Goal: Task Accomplishment & Management: Use online tool/utility

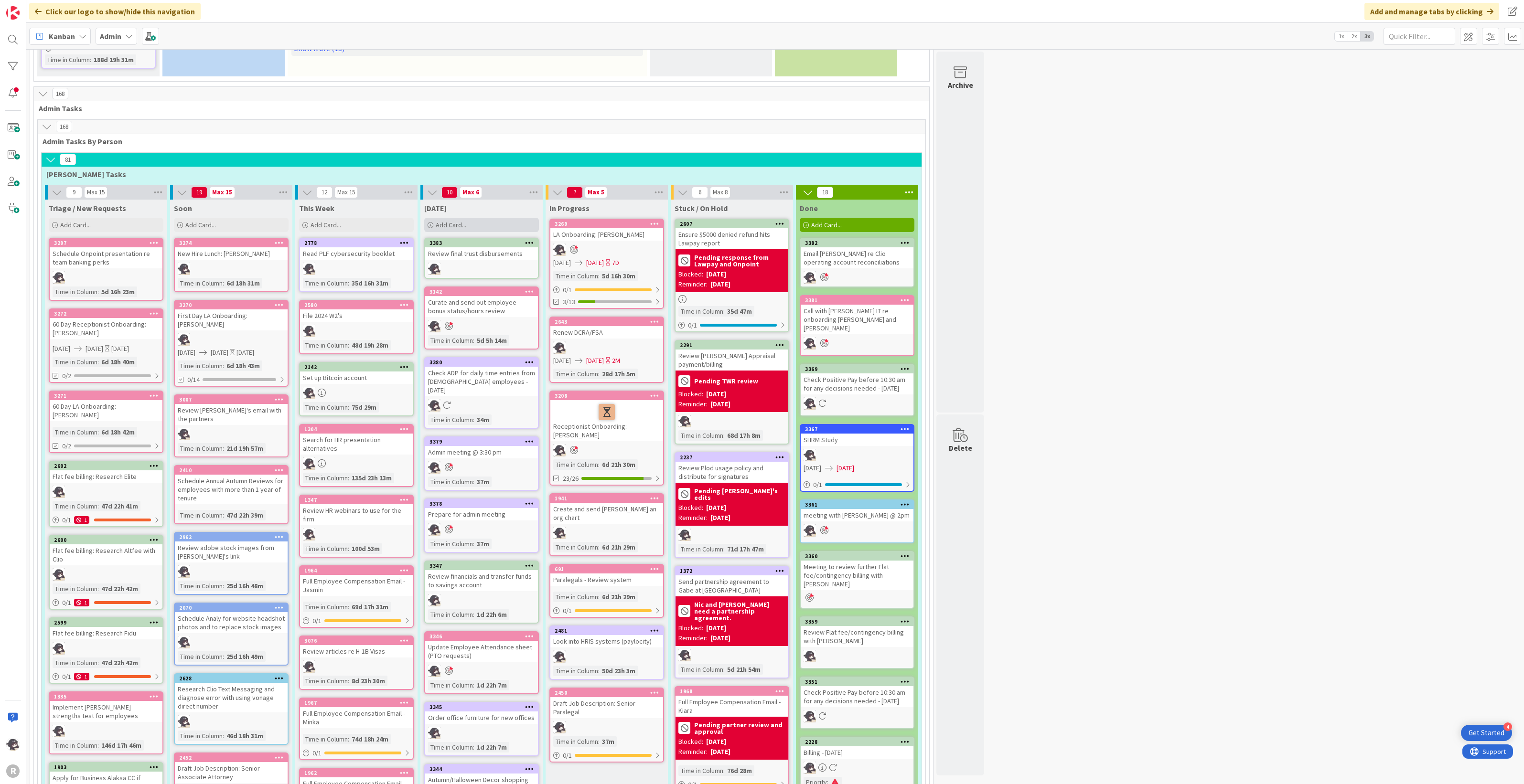
click at [474, 221] on div "Add Card..." at bounding box center [481, 225] width 115 height 14
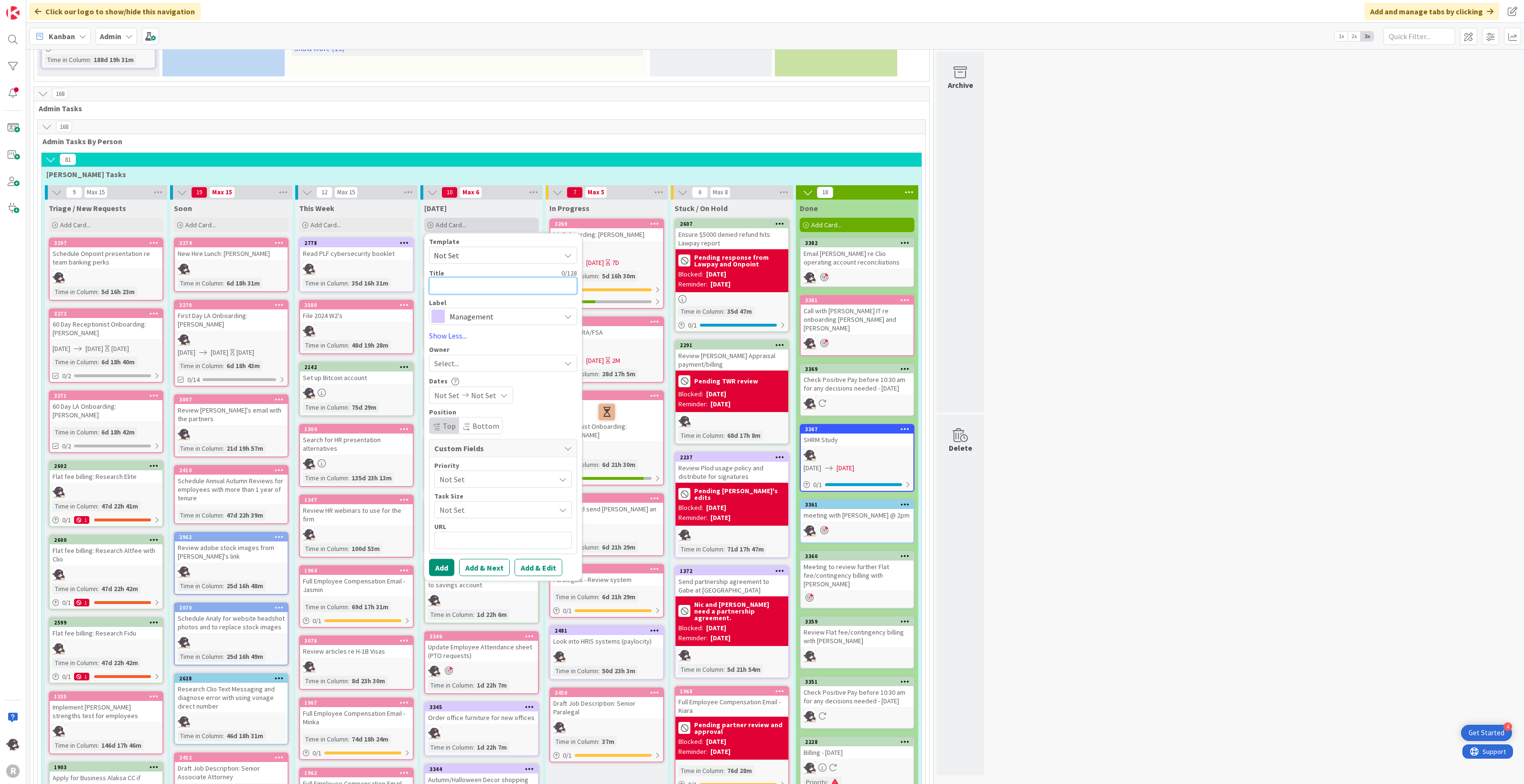
type textarea "c"
type textarea "x"
type textarea "cA"
type textarea "x"
type textarea "cAL"
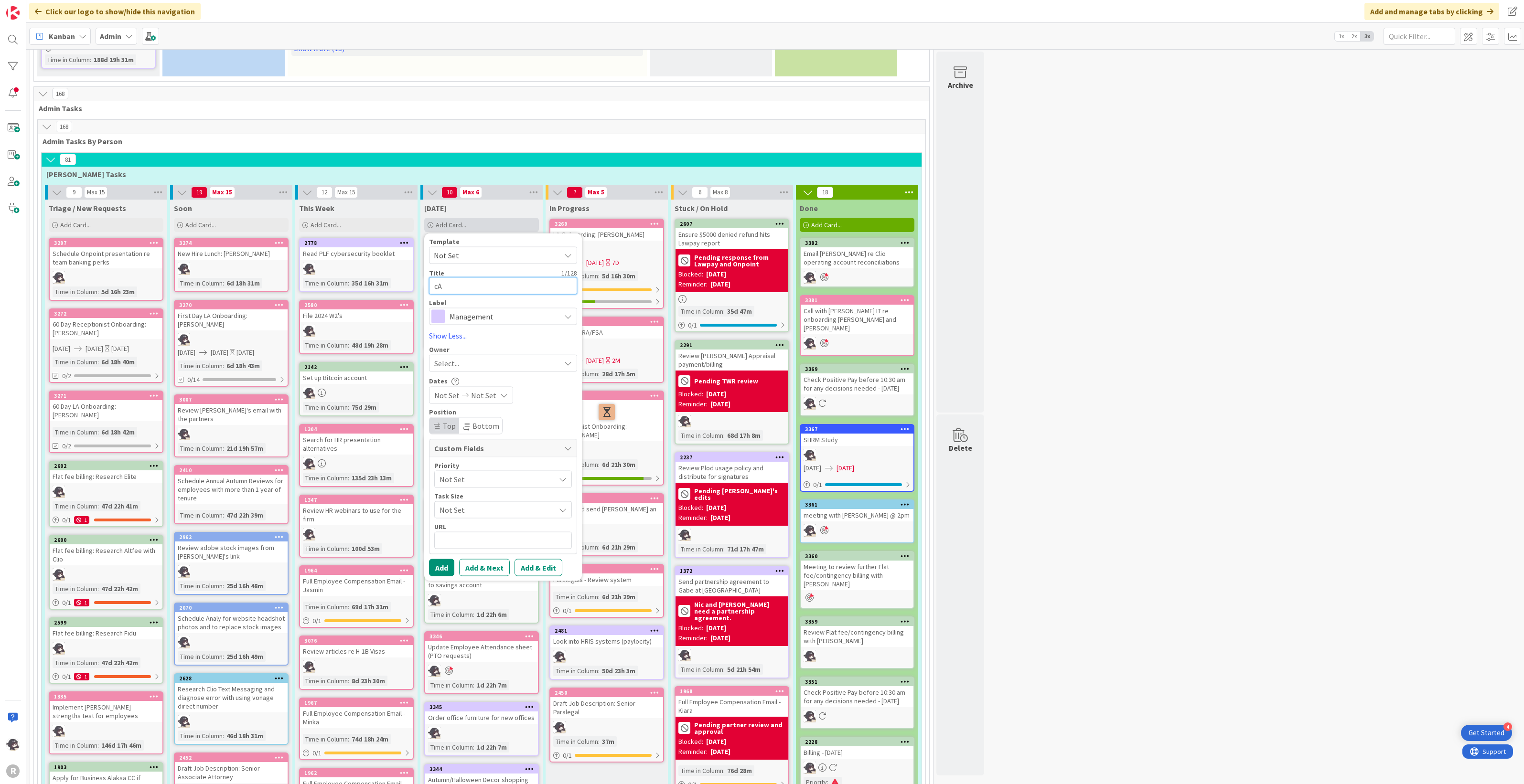
type textarea "x"
type textarea "cALL"
type textarea "x"
type textarea "cALL"
type textarea "x"
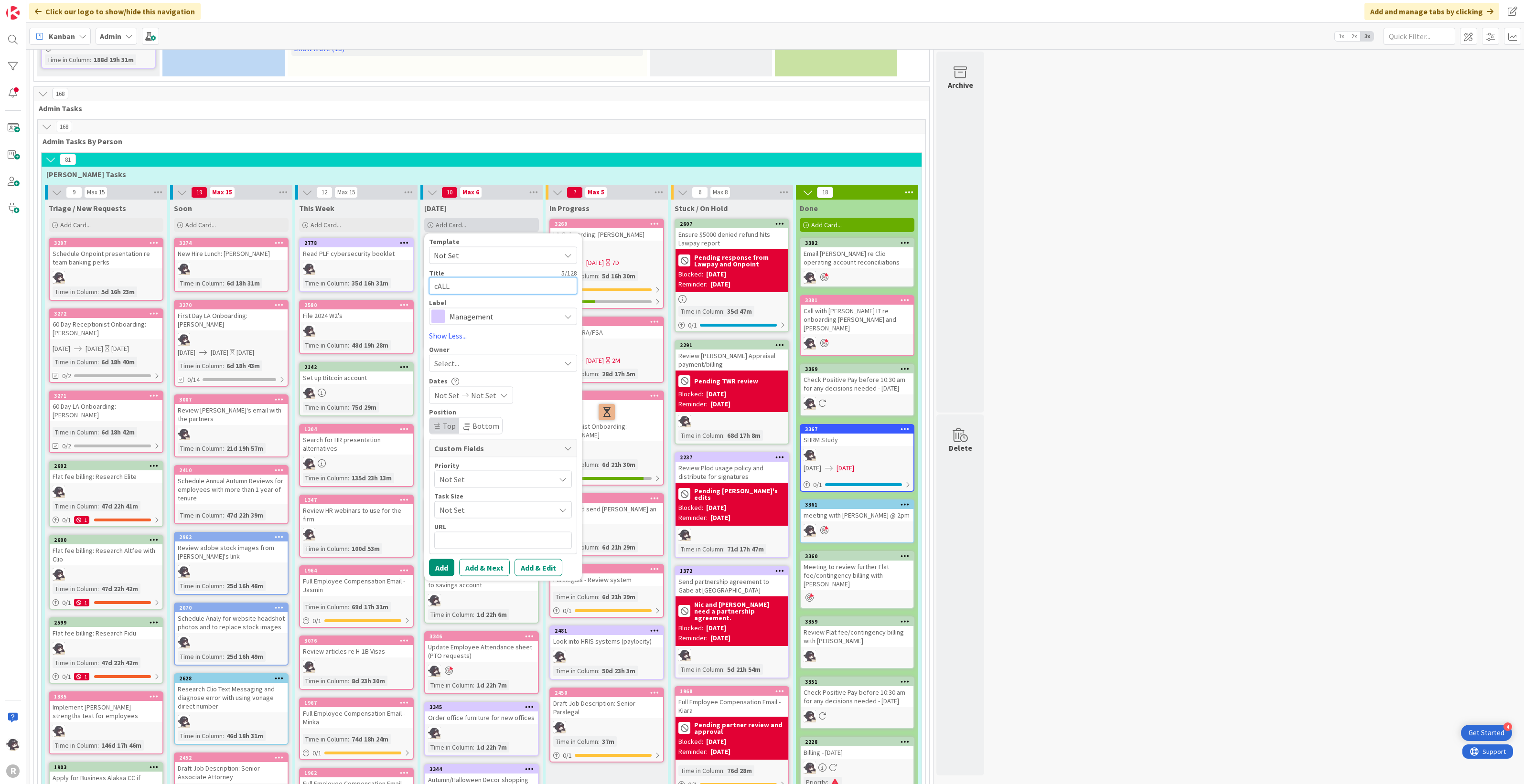
type textarea "cALL"
type textarea "x"
type textarea "cAL"
type textarea "x"
type textarea "cA"
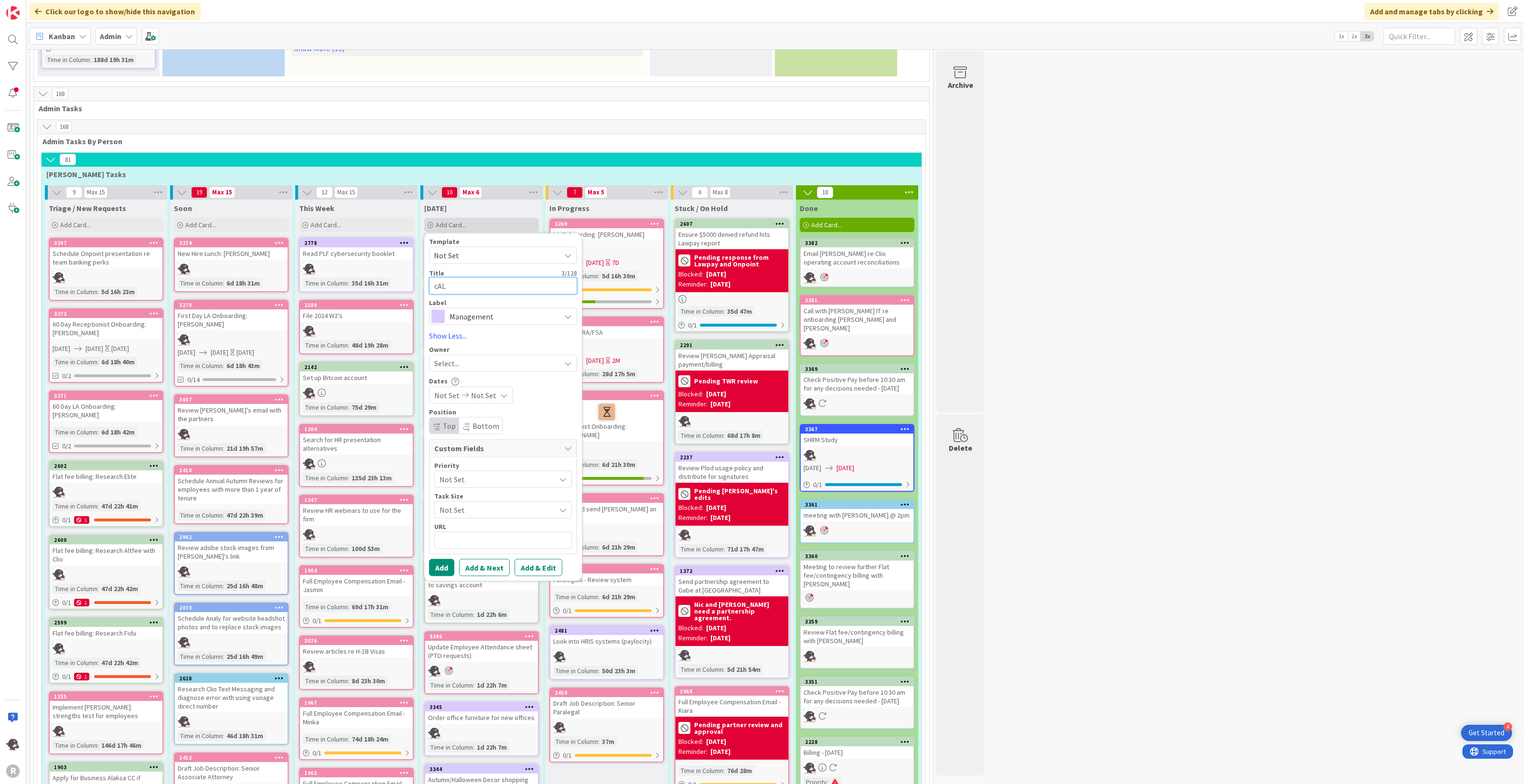
type textarea "x"
type textarea "c"
type textarea "x"
type textarea "F"
type textarea "x"
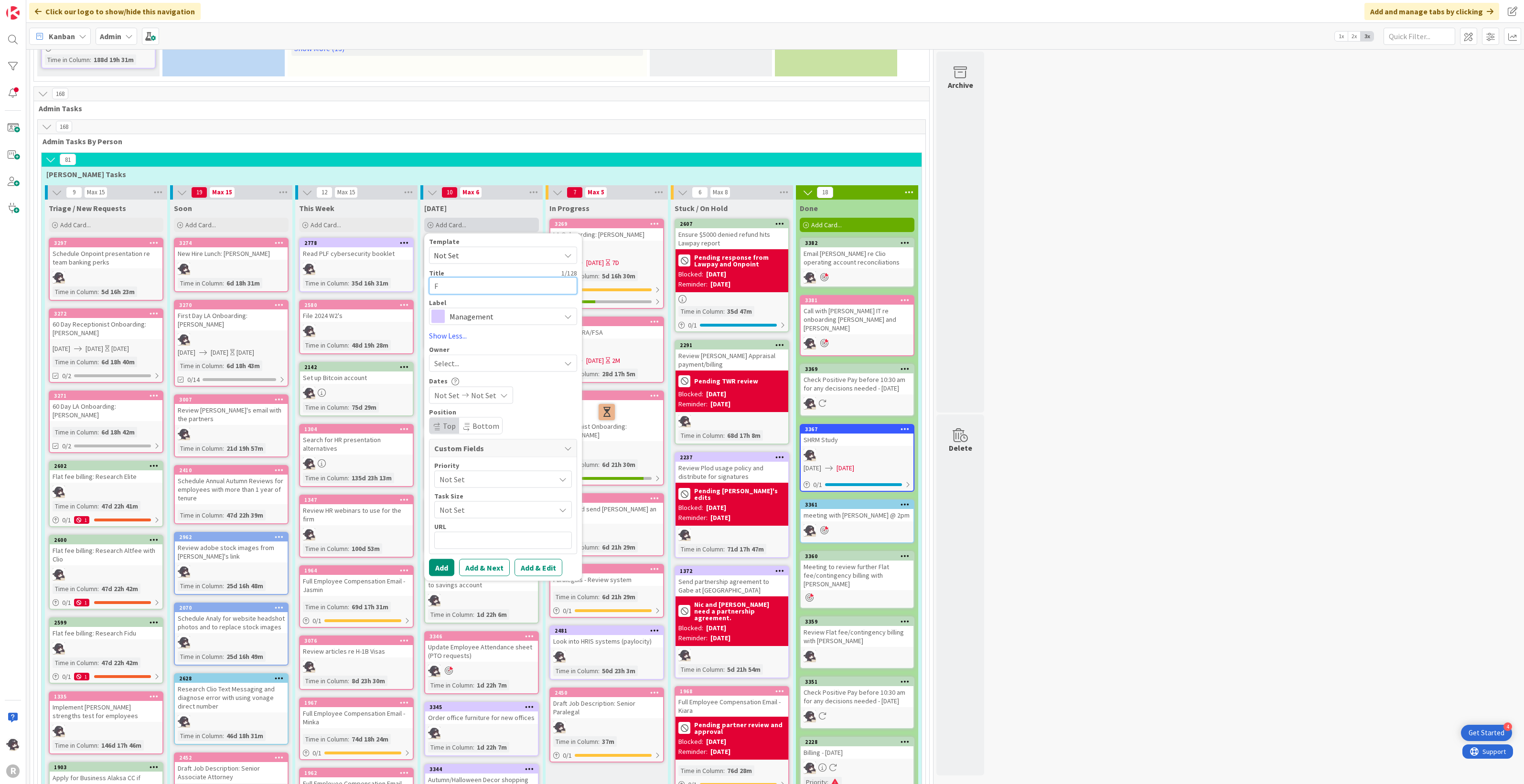
type textarea "F/"
type textarea "x"
type textarea "F/U"
type textarea "x"
type textarea "F/U"
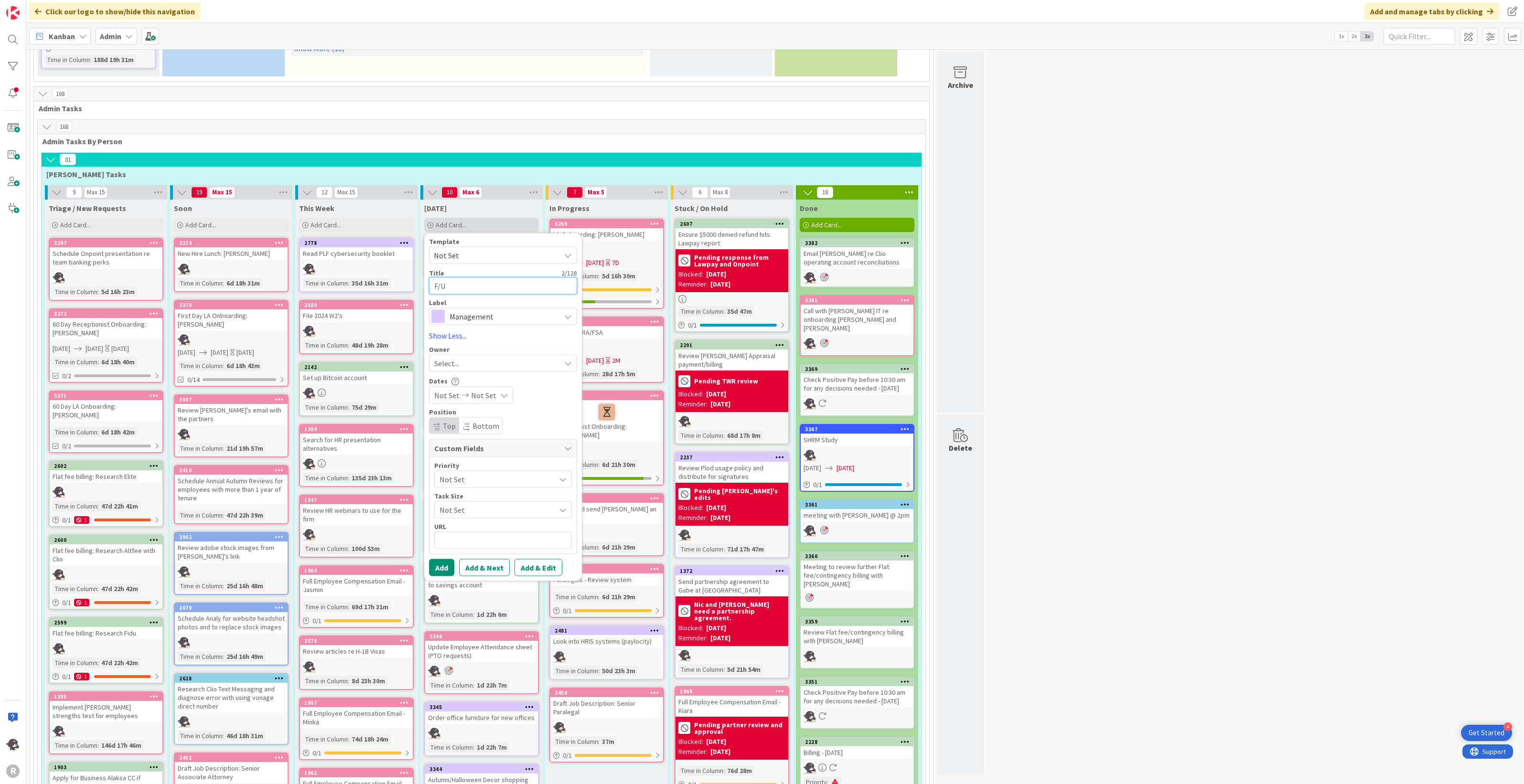
type textarea "x"
type textarea "F/U c"
type textarea "x"
type textarea "F/U ca"
type textarea "x"
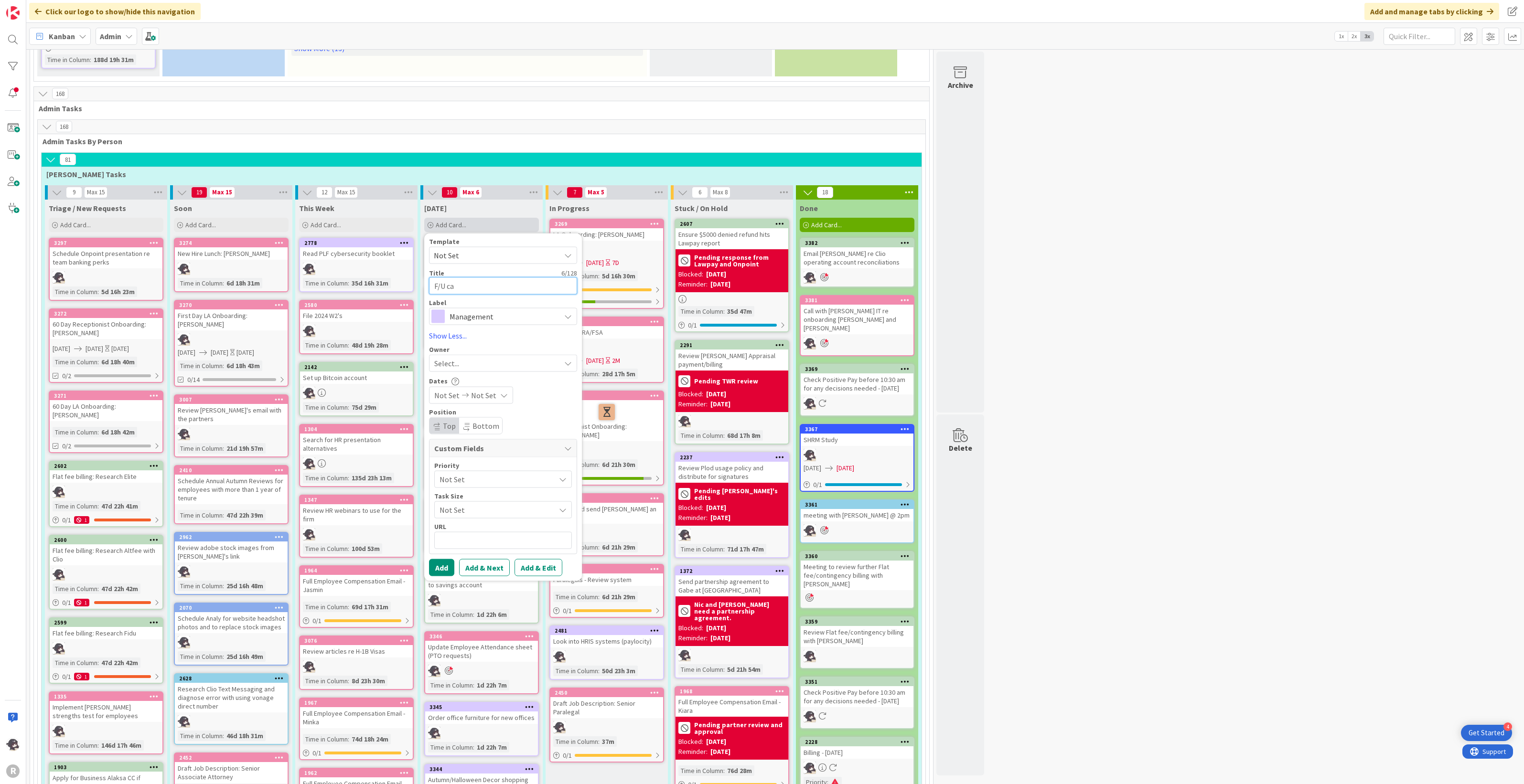
type textarea "F/U cal"
type textarea "x"
type textarea "F/U call"
type textarea "x"
type textarea "F/U call"
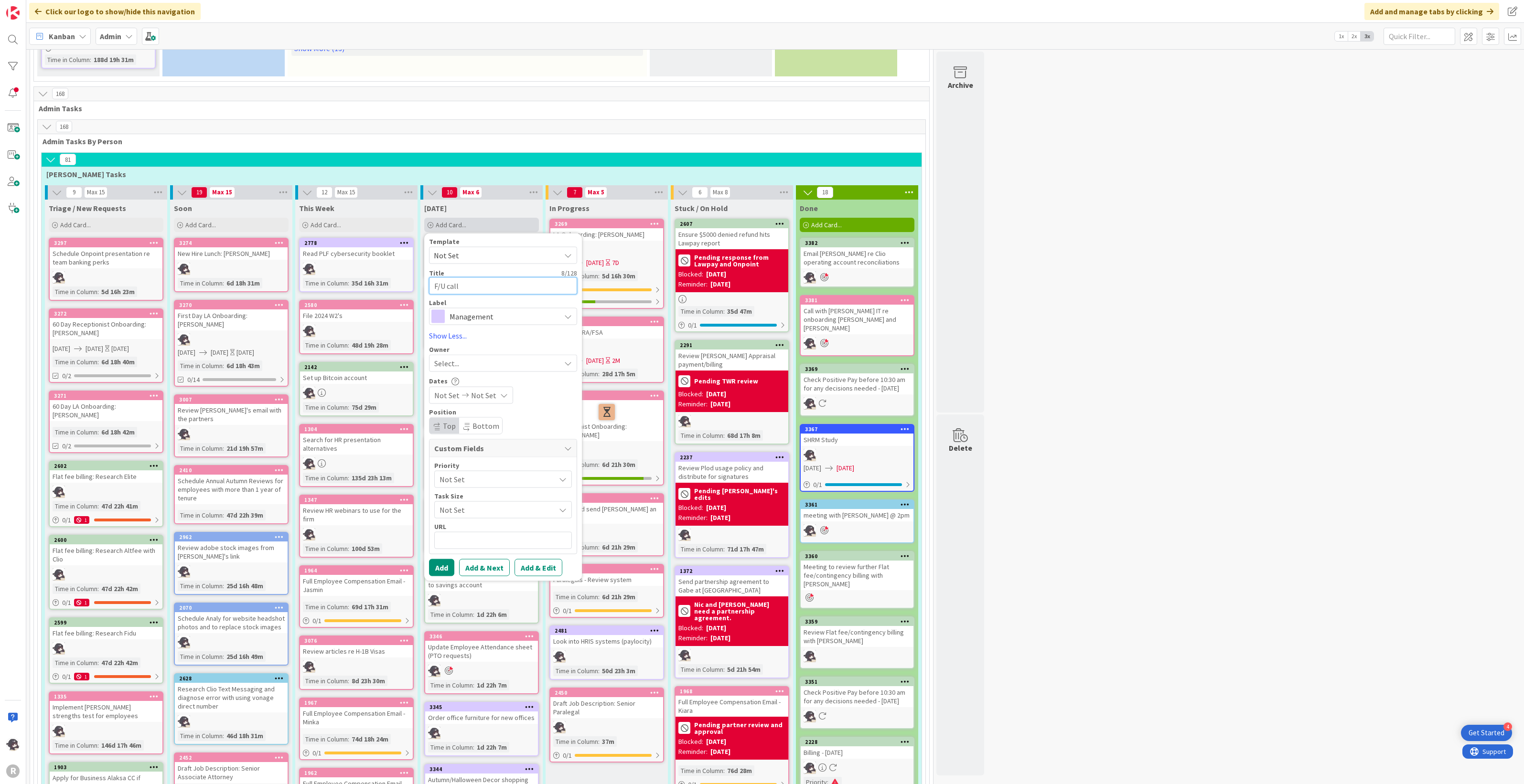
type textarea "x"
type textarea "F/U call w"
type textarea "x"
type textarea "F/U call wi"
type textarea "x"
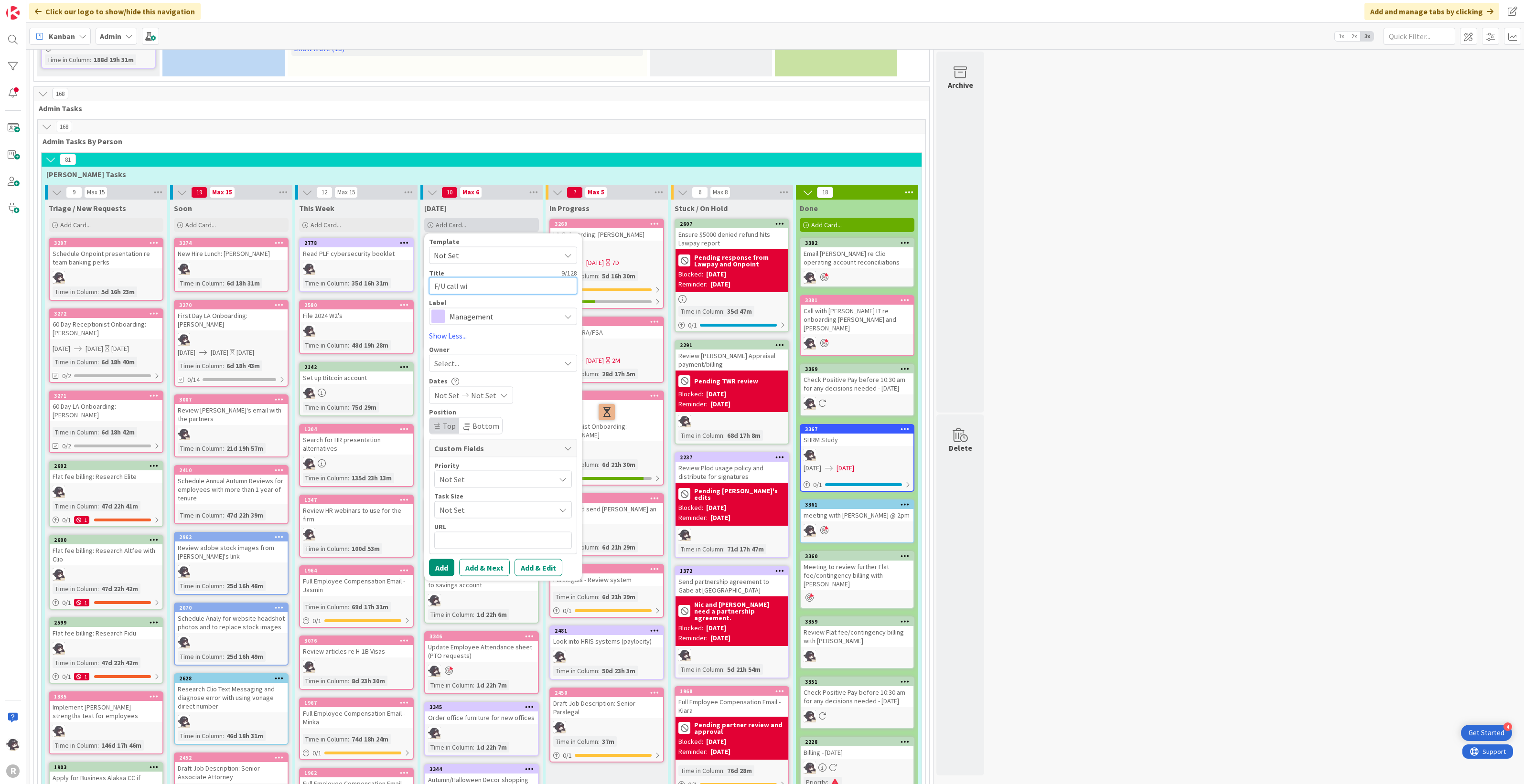
type textarea "F/U call wit"
type textarea "x"
type textarea "F/U call with"
type textarea "x"
type textarea "F/U call with"
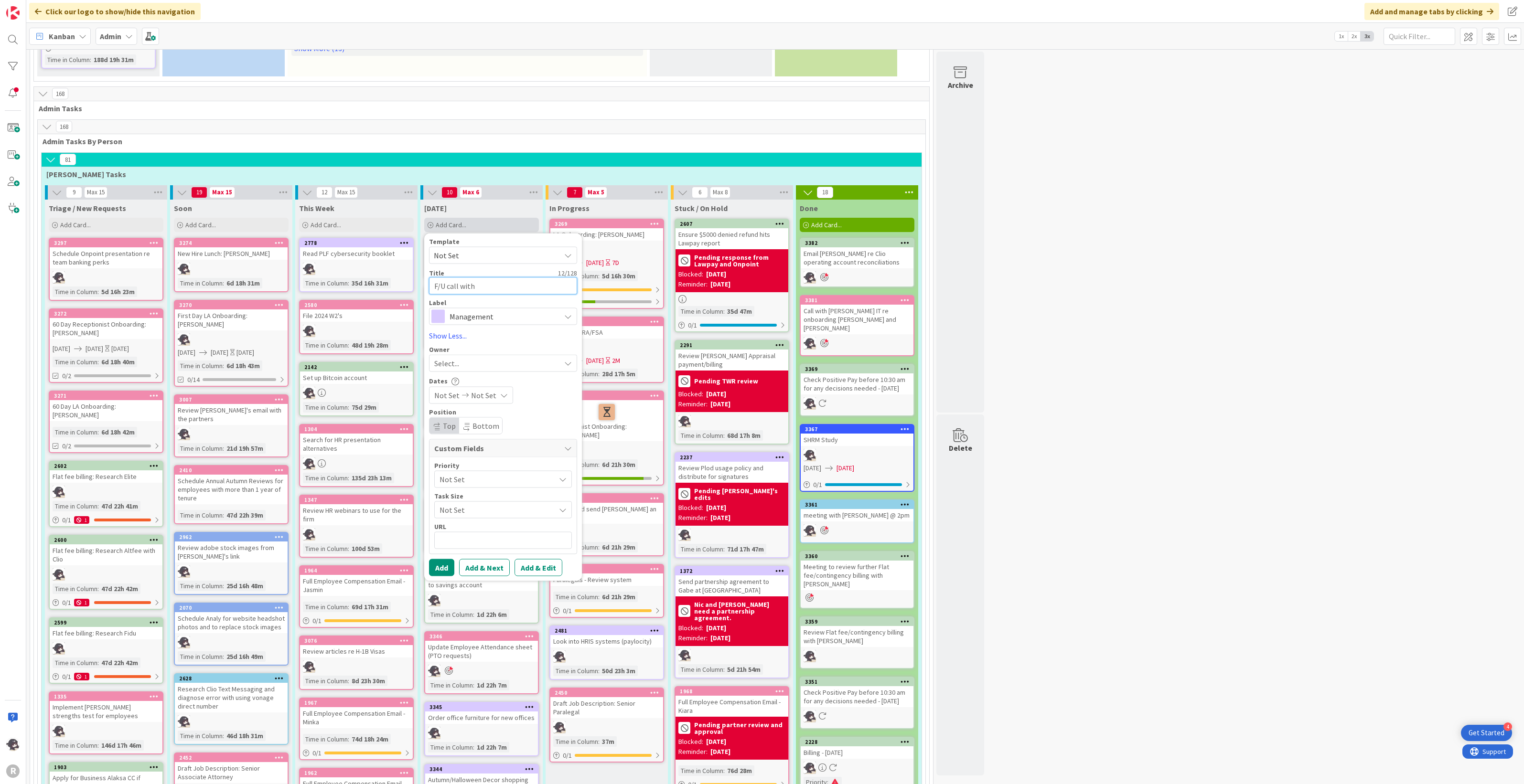
type textarea "x"
type textarea "F/U call with L"
type textarea "x"
type textarea "F/U call with [PERSON_NAME]"
type textarea "x"
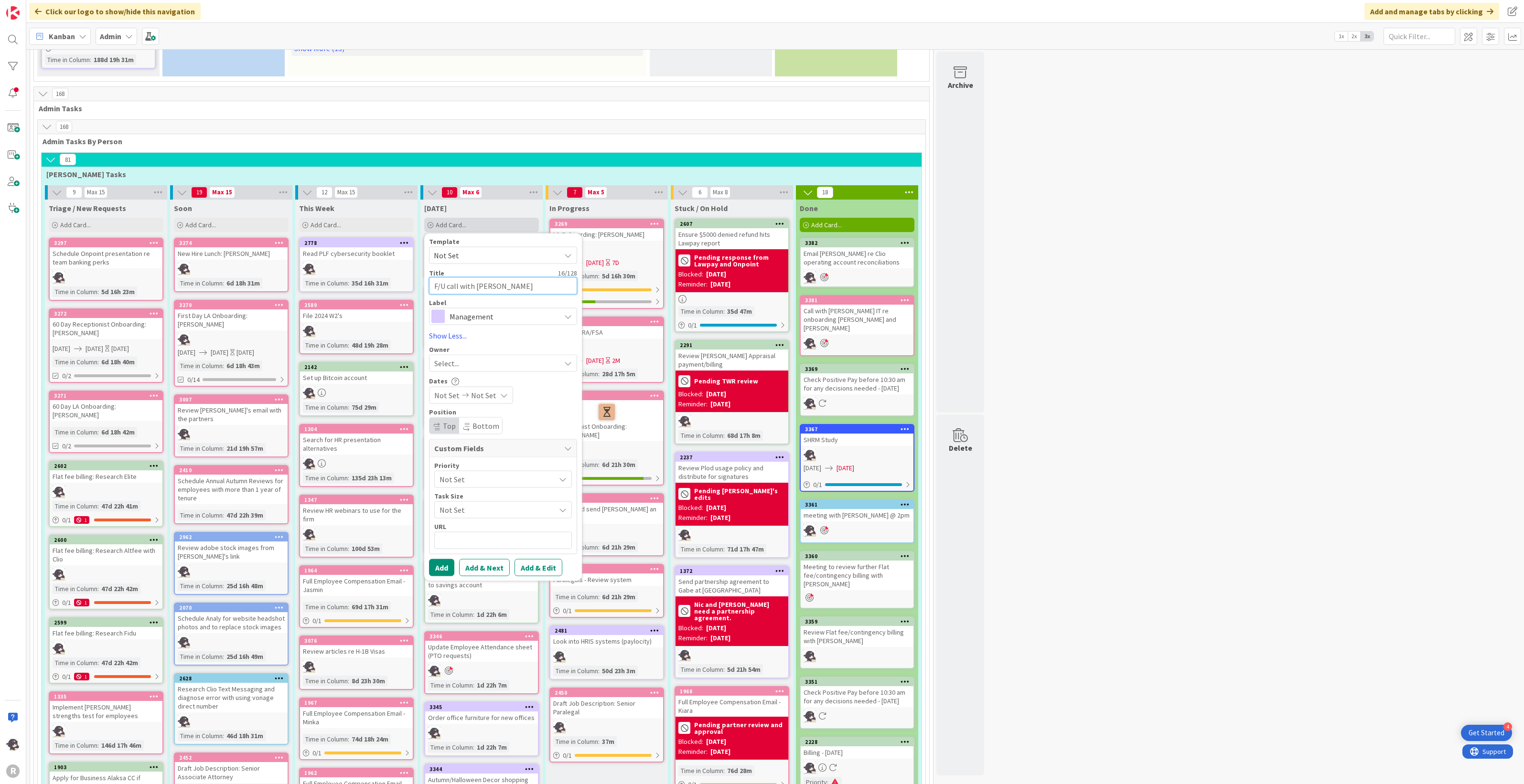
type textarea "F/U call with Lis"
type textarea "x"
type textarea "F/U call with [PERSON_NAME]"
type textarea "x"
type textarea "F/U call with [PERSON_NAME]"
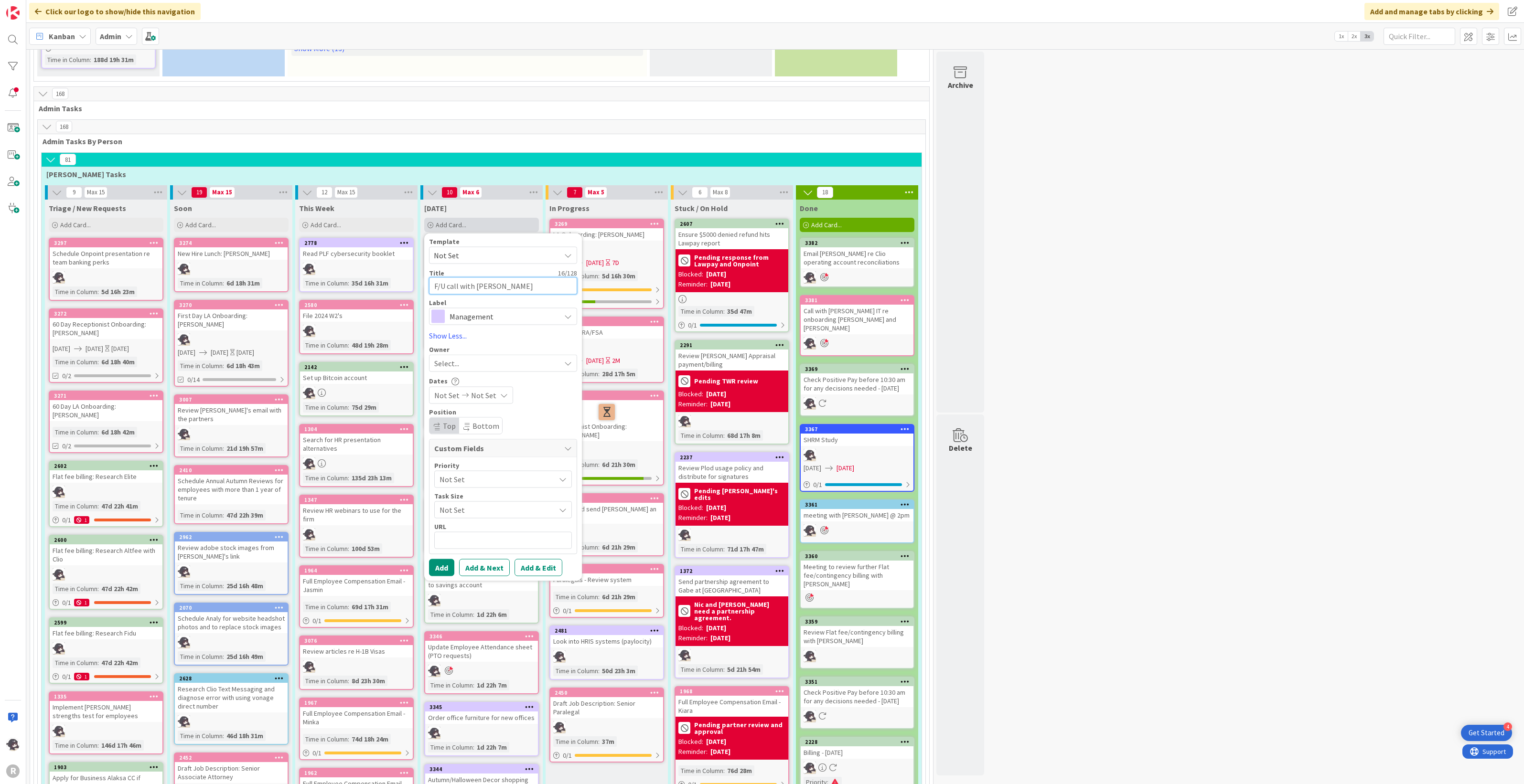
type textarea "x"
type textarea "F/U call with [PERSON_NAME]"
type textarea "x"
type textarea "F/U call with [PERSON_NAME] re"
type textarea "x"
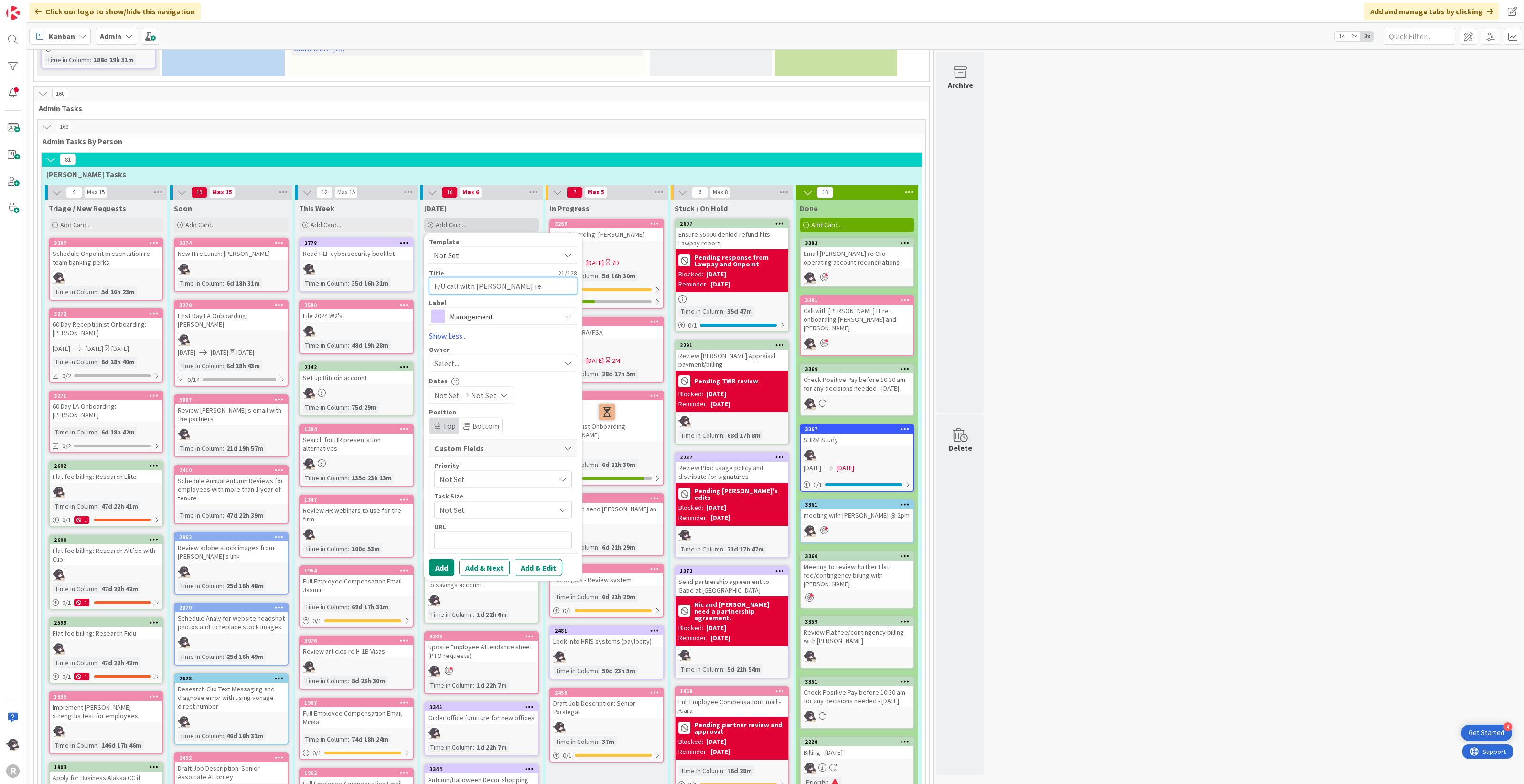
type textarea "F/U call with [PERSON_NAME] re"
type textarea "x"
type textarea "F/U call with [PERSON_NAME] re c"
type textarea "x"
type textarea "F/U call with [PERSON_NAME] re cl"
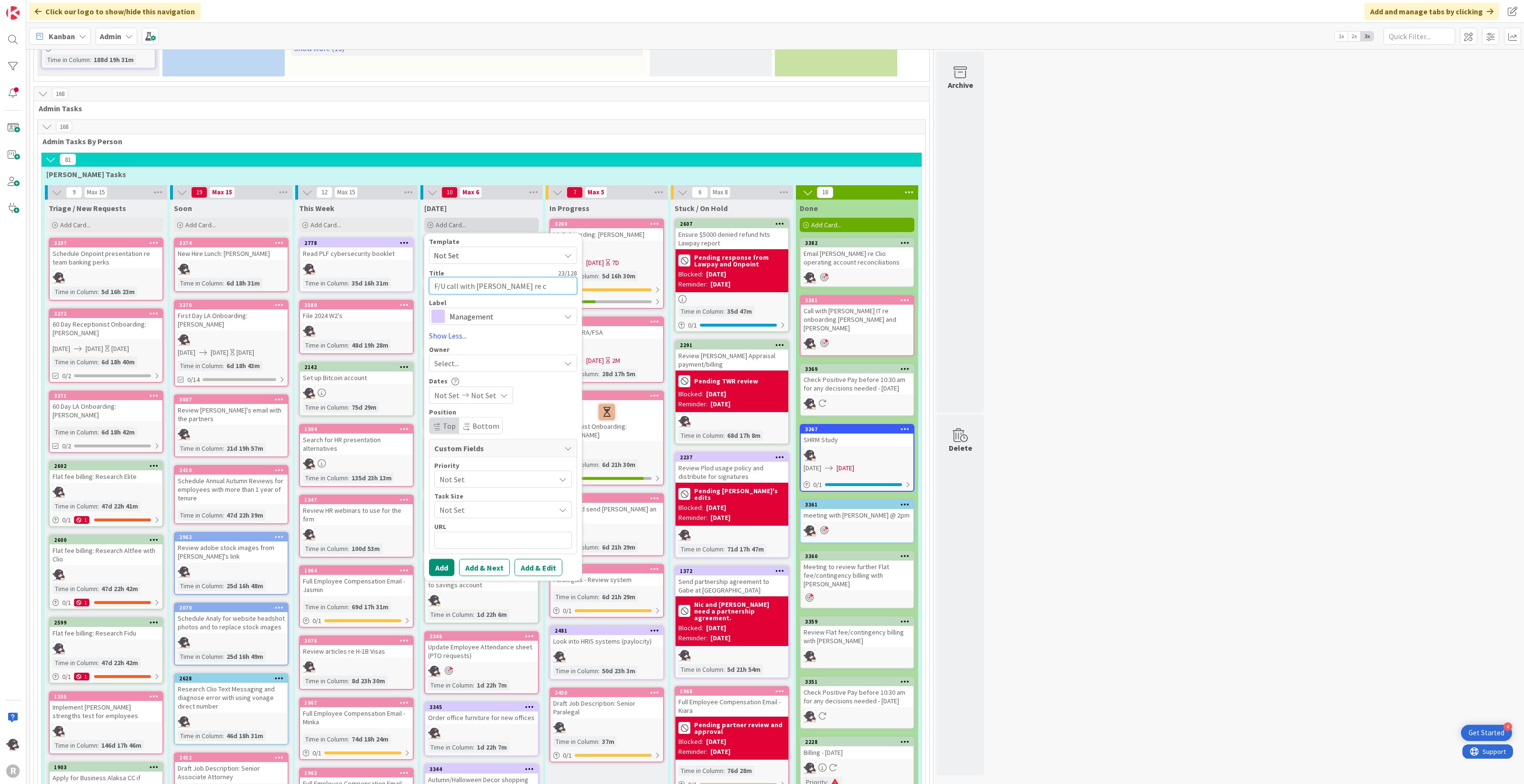
type textarea "x"
type textarea "F/U call with [PERSON_NAME] re cli"
type textarea "x"
type textarea "F/U call with [PERSON_NAME] re clio"
type textarea "x"
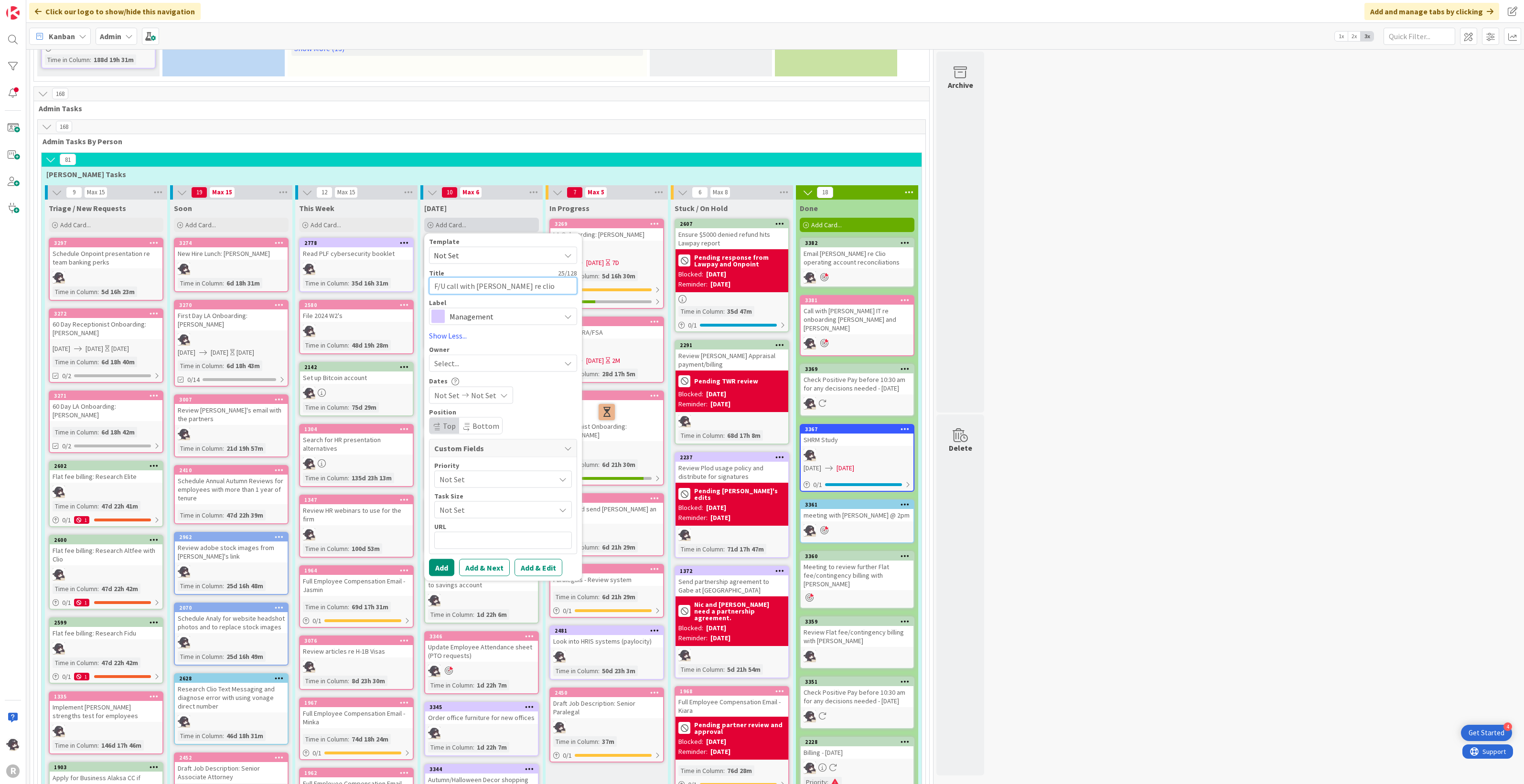
type textarea "F/U call with [PERSON_NAME] re clio"
type textarea "x"
type textarea "F/U call with [PERSON_NAME] re clio o"
type textarea "x"
type textarea "F/U call with [PERSON_NAME] re clio op"
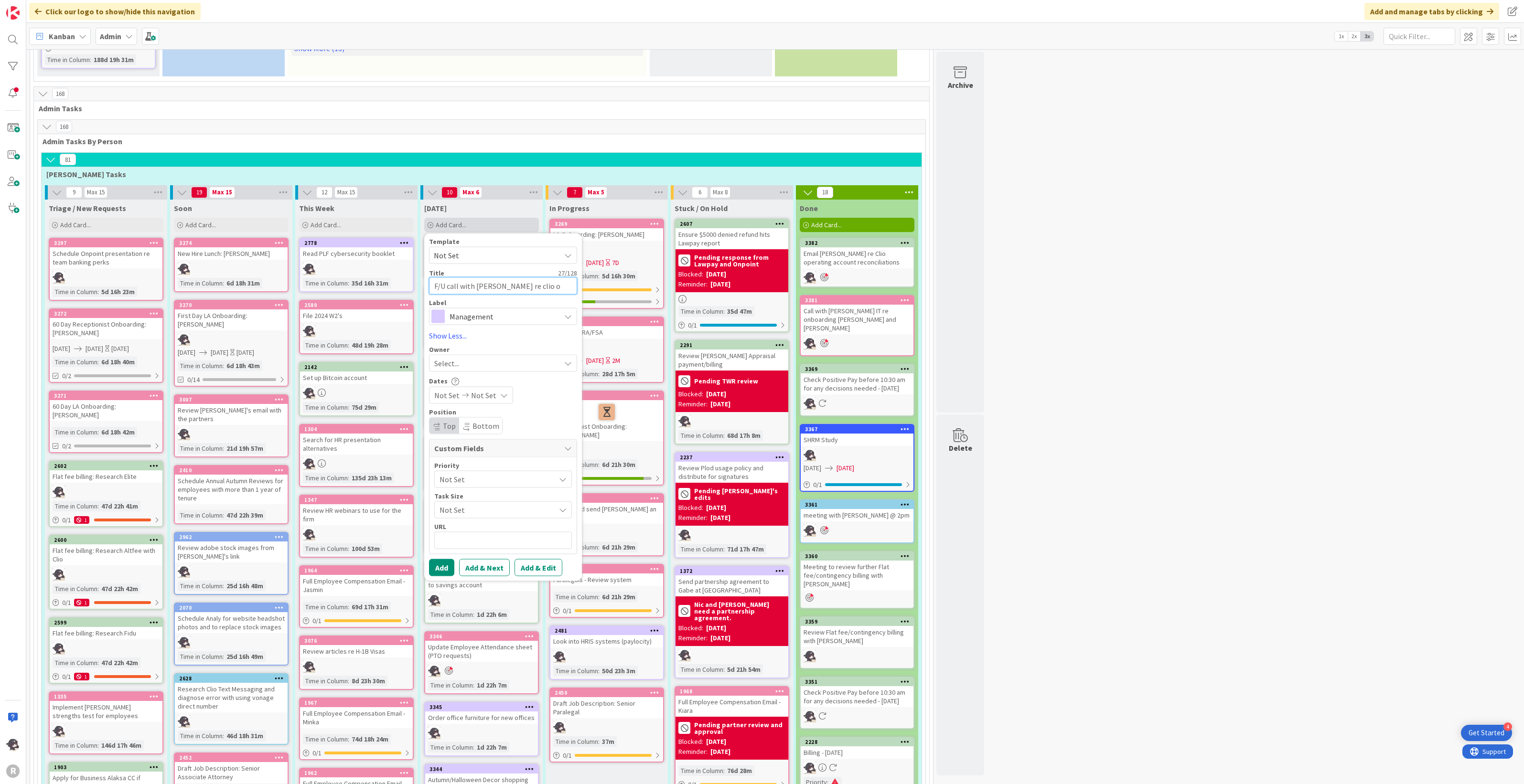
type textarea "x"
type textarea "F/U call with [PERSON_NAME] re clio ope"
type textarea "x"
type textarea "F/U call with [PERSON_NAME] re clio oper"
type textarea "x"
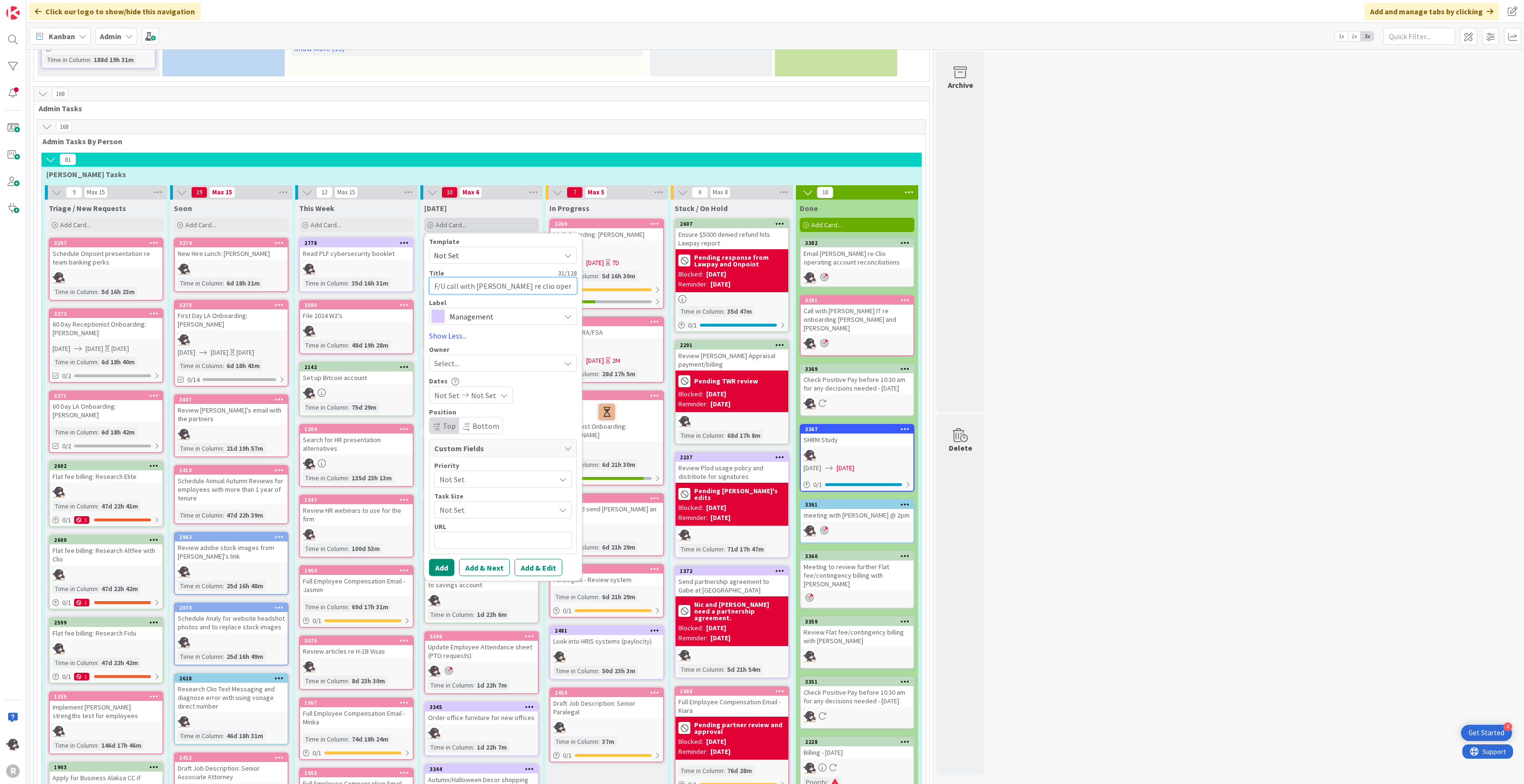
type textarea "F/U call with [PERSON_NAME] re clio opera"
type textarea "x"
type textarea "F/U call with [PERSON_NAME] re clio operat"
type textarea "x"
type textarea "F/U call with [PERSON_NAME] re clio operati"
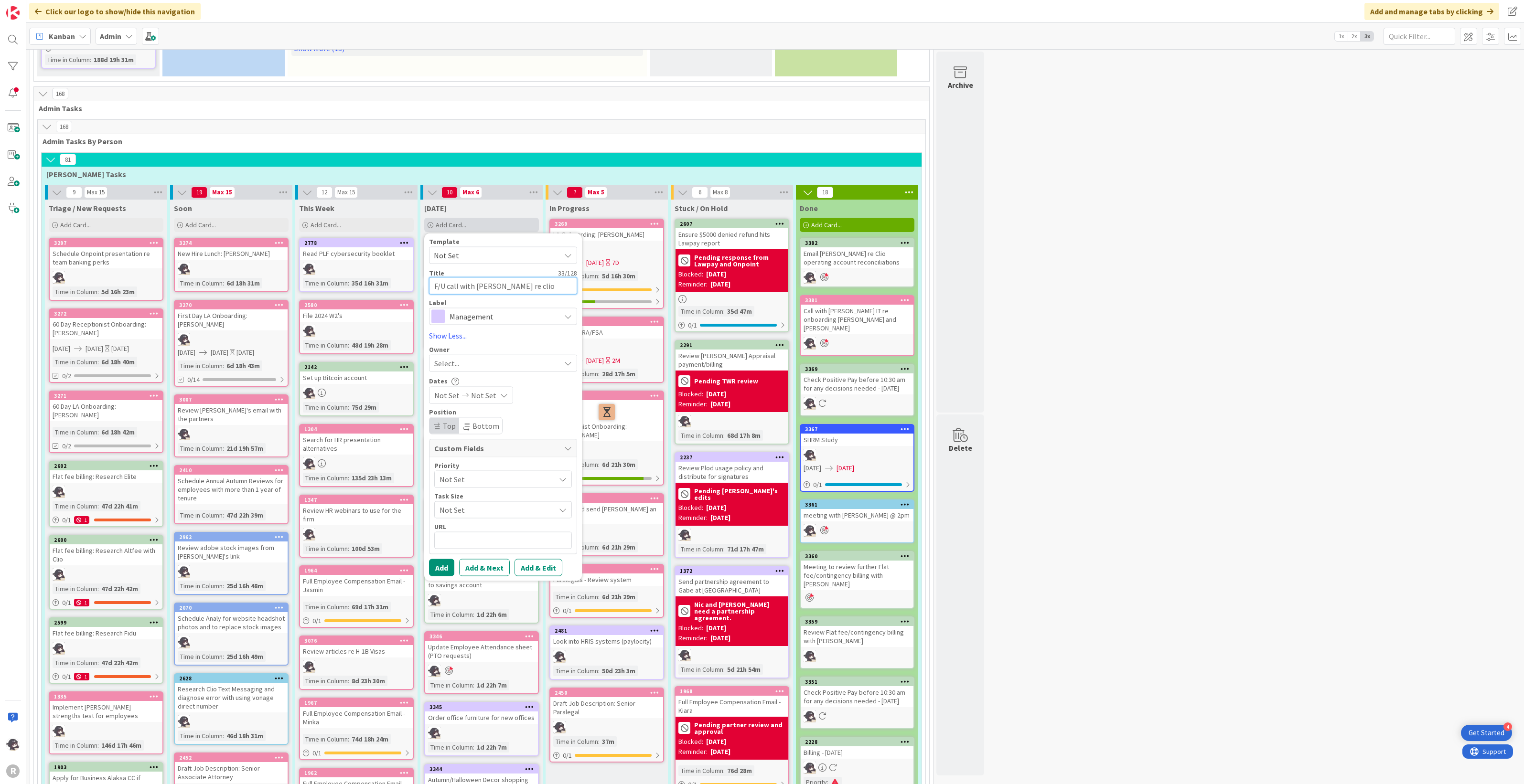
type textarea "x"
type textarea "F/U call with [PERSON_NAME] re clio operatin"
type textarea "x"
type textarea "F/U call with [PERSON_NAME] re clio operating"
type textarea "x"
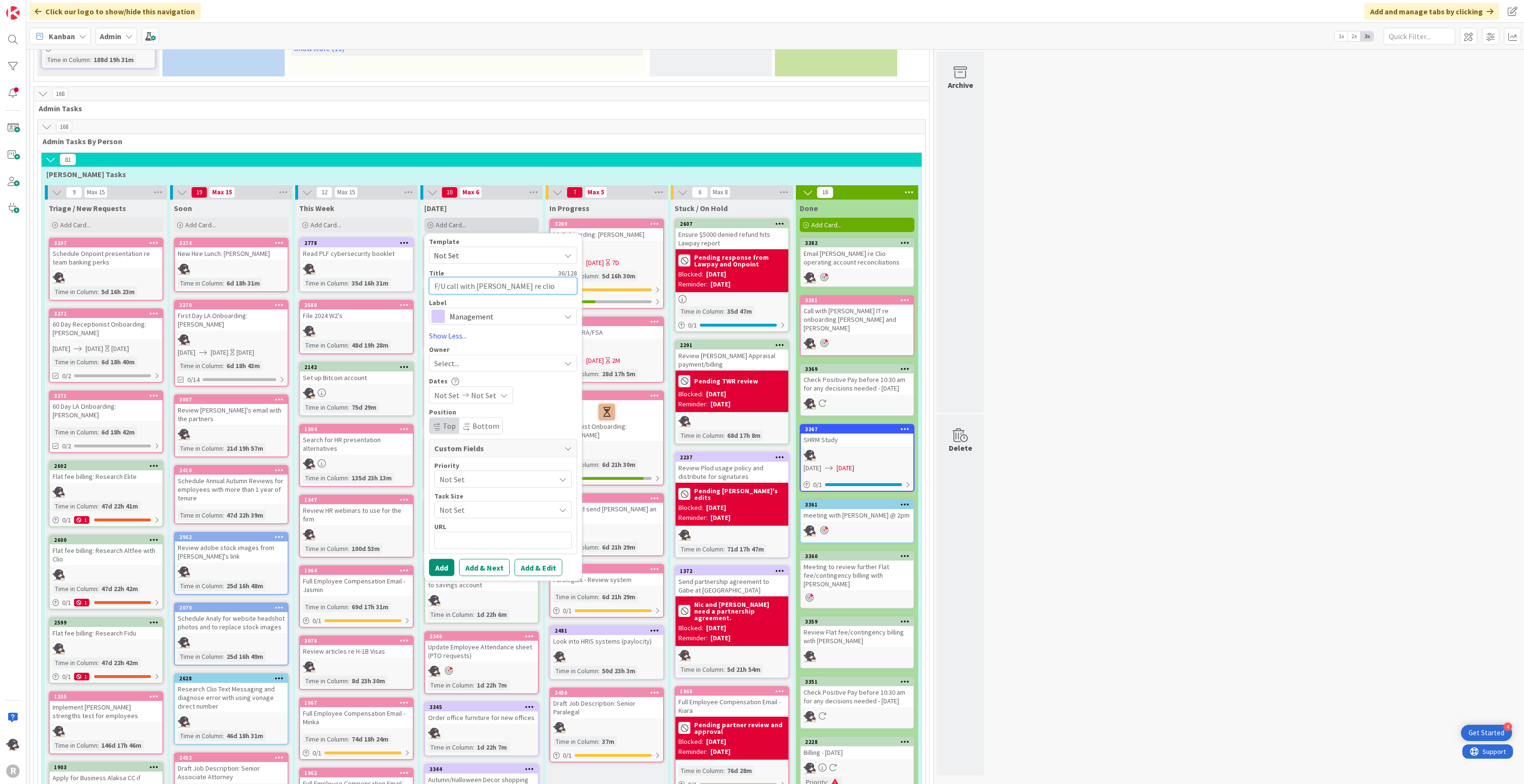
type textarea "F/U call with [PERSON_NAME] re clio operating"
type textarea "x"
type textarea "F/U call with [PERSON_NAME] re clio operating r"
type textarea "x"
type textarea "F/U call with [PERSON_NAME] re clio operating re"
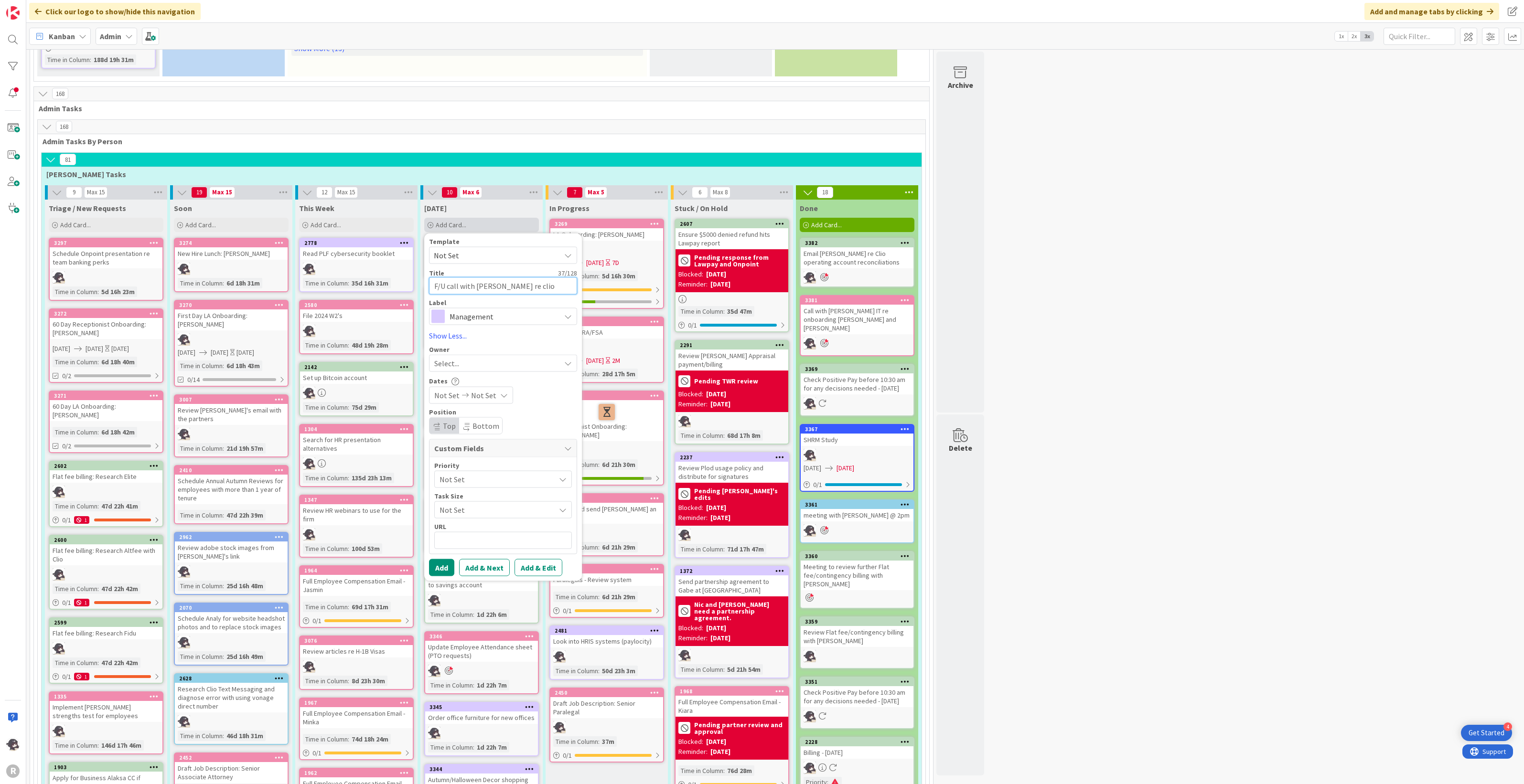
type textarea "x"
type textarea "F/U call with [PERSON_NAME] re clio operating rec"
type textarea "x"
type textarea "F/U call with [PERSON_NAME] re clio operating reco"
type textarea "x"
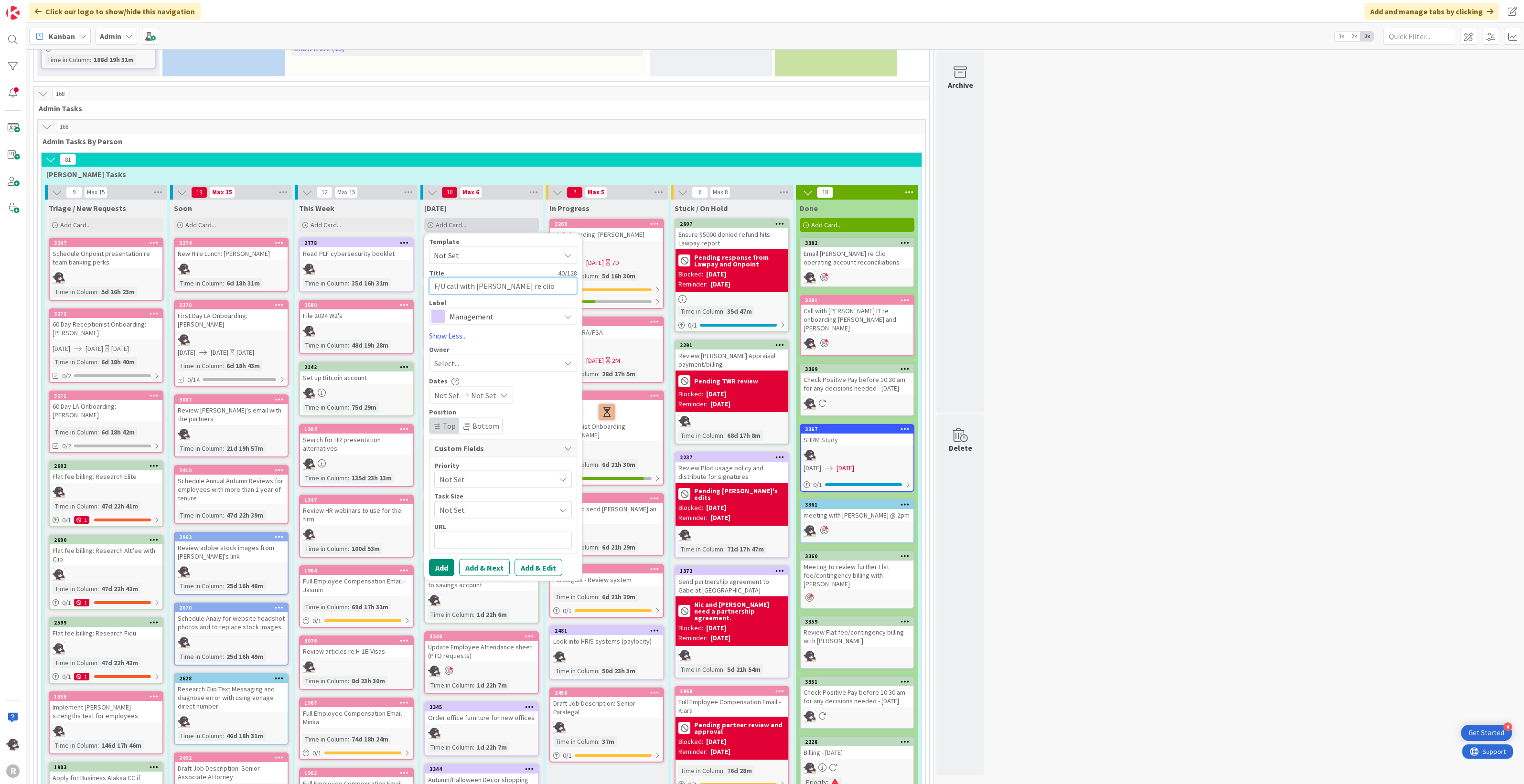
type textarea "F/U call with [PERSON_NAME] re clio operating recon"
type textarea "x"
type textarea "F/U call with [PERSON_NAME] re clio operating reconc"
type textarea "x"
type textarea "F/U call with [PERSON_NAME] re clio operating reconci"
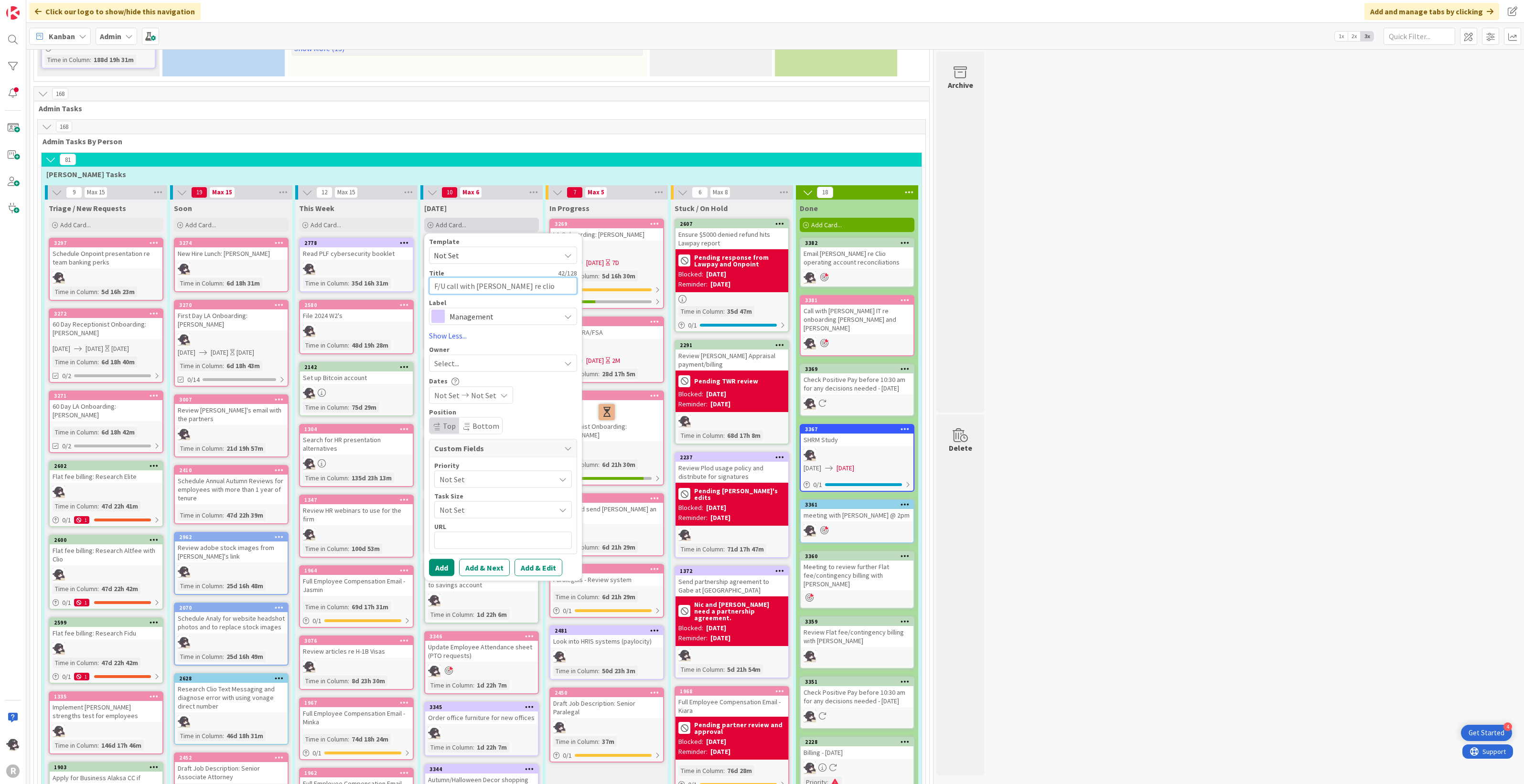
type textarea "x"
type textarea "F/U call with [PERSON_NAME] re [PERSON_NAME] operating reconcil"
type textarea "x"
type textarea "F/U call with [PERSON_NAME] re [PERSON_NAME] operating reconcila"
type textarea "x"
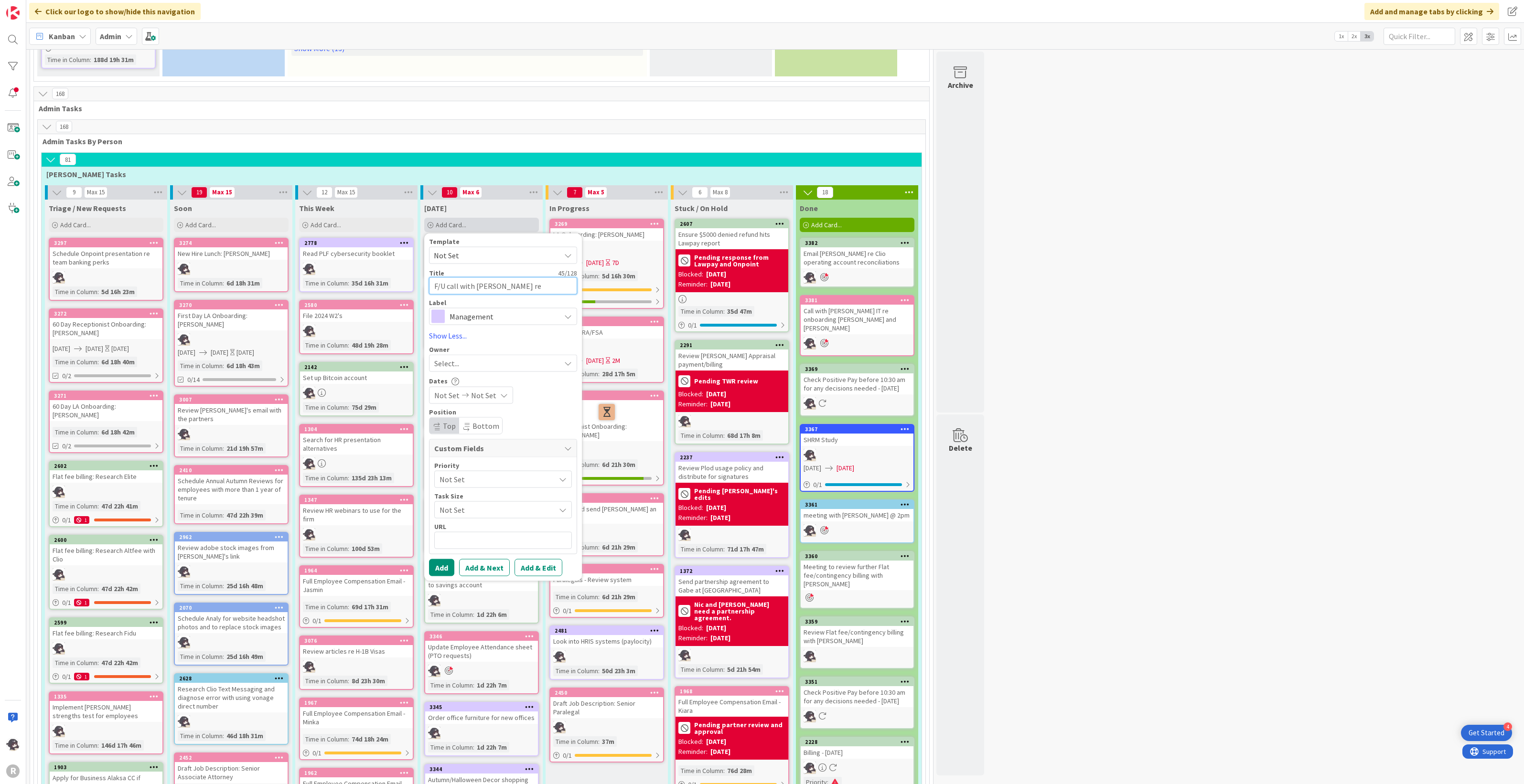
type textarea "F/U call with [PERSON_NAME] re clio operating reconcilat"
type textarea "x"
type textarea "F/U call with [PERSON_NAME] re [PERSON_NAME] operating reconcilati"
type textarea "x"
type textarea "F/U call with [PERSON_NAME] re clio operating reconcilatio"
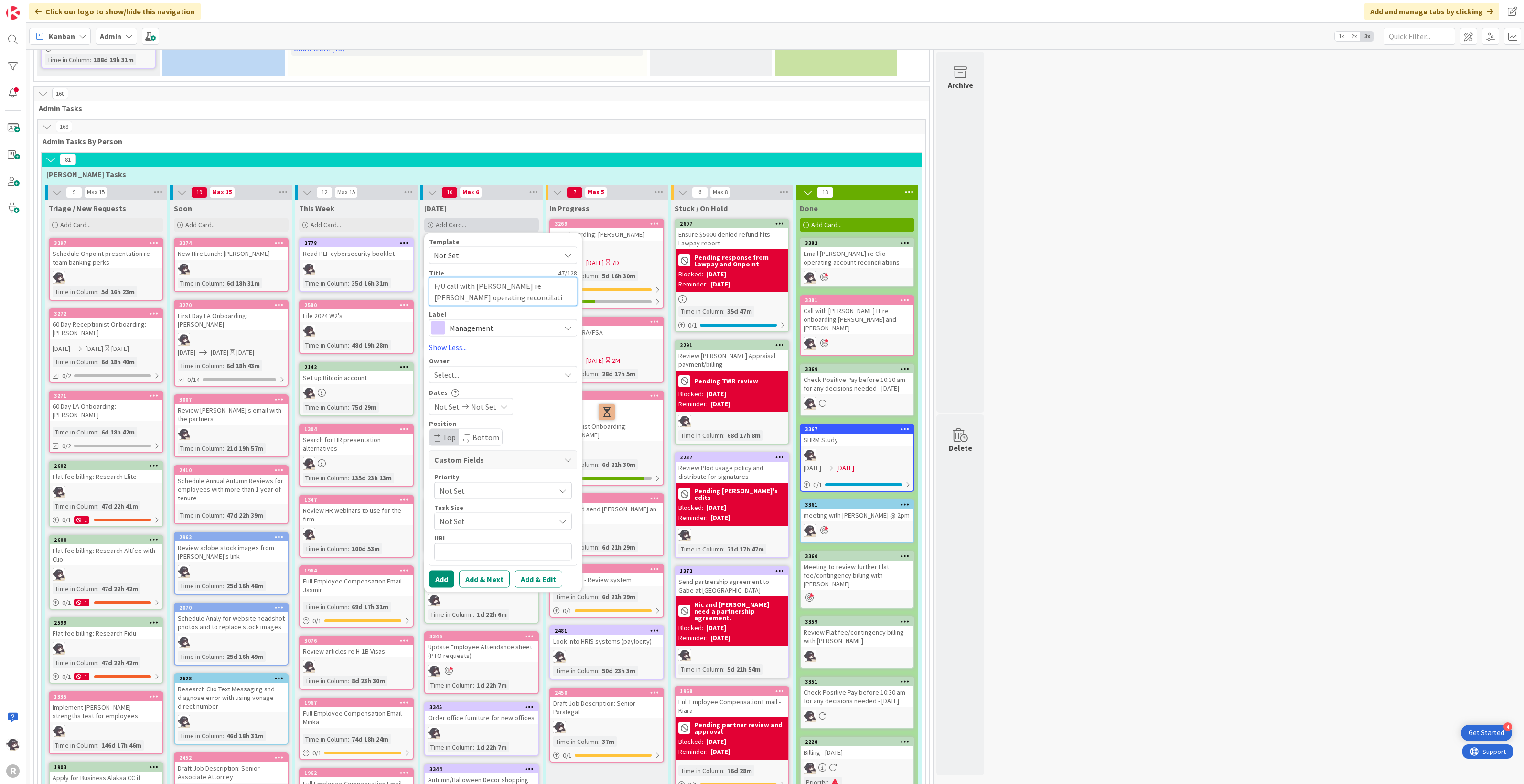
type textarea "x"
type textarea "F/U call with [PERSON_NAME] re [PERSON_NAME] operating reconcilation"
type textarea "x"
type textarea "F/U call with [PERSON_NAME] re [PERSON_NAME] operating reconcilations"
type textarea "x"
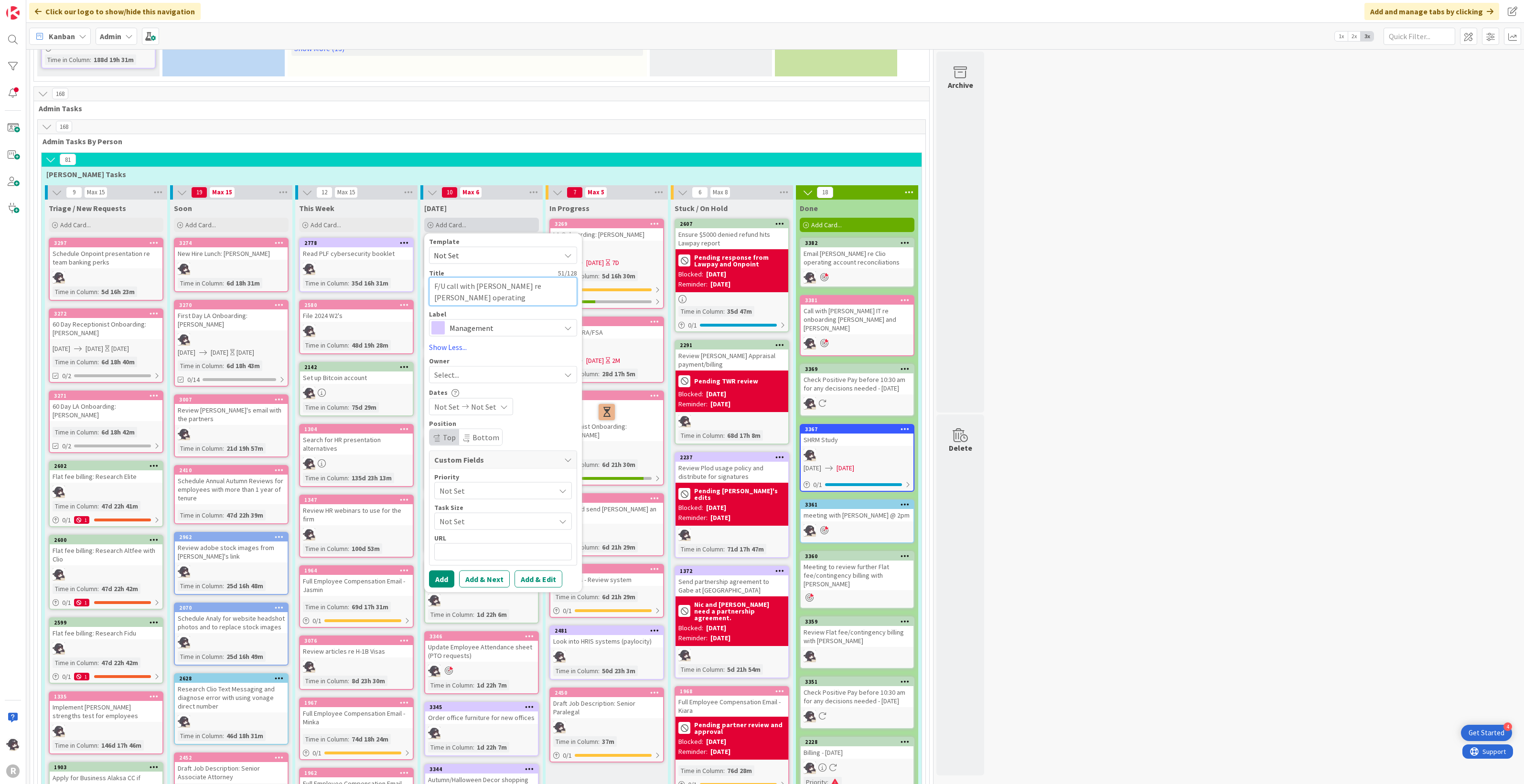
type textarea "F/U call with [PERSON_NAME] re [PERSON_NAME] operating reconcilation"
type textarea "x"
type textarea "F/U call with [PERSON_NAME] re clio operating reconcilatio"
type textarea "x"
type textarea "F/U call with [PERSON_NAME] re [PERSON_NAME] operating reconcilati"
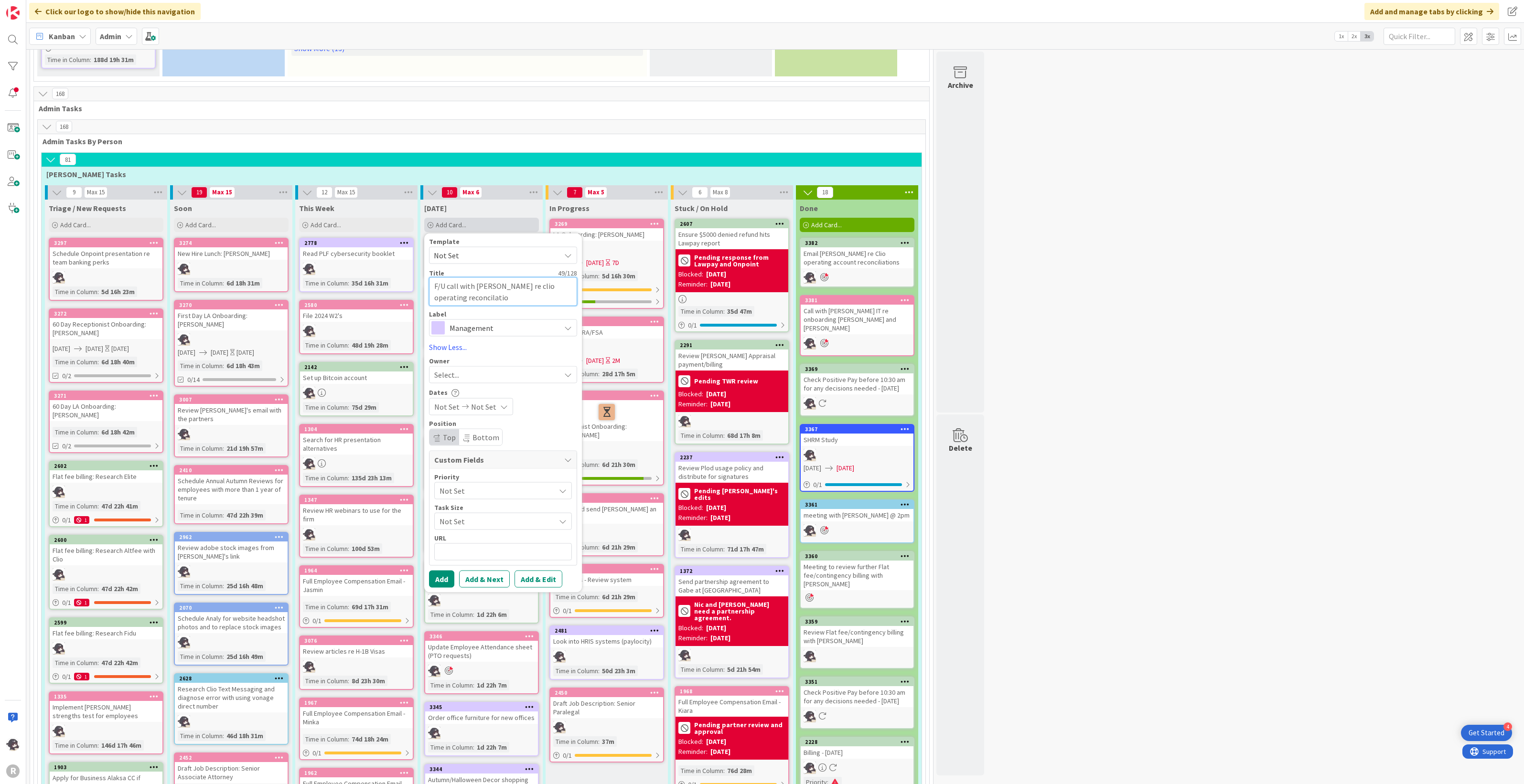
type textarea "x"
type textarea "F/U call with [PERSON_NAME] re clio operating reconcilat"
type textarea "x"
type textarea "F/U call with [PERSON_NAME] re [PERSON_NAME] operating reconcila"
type textarea "x"
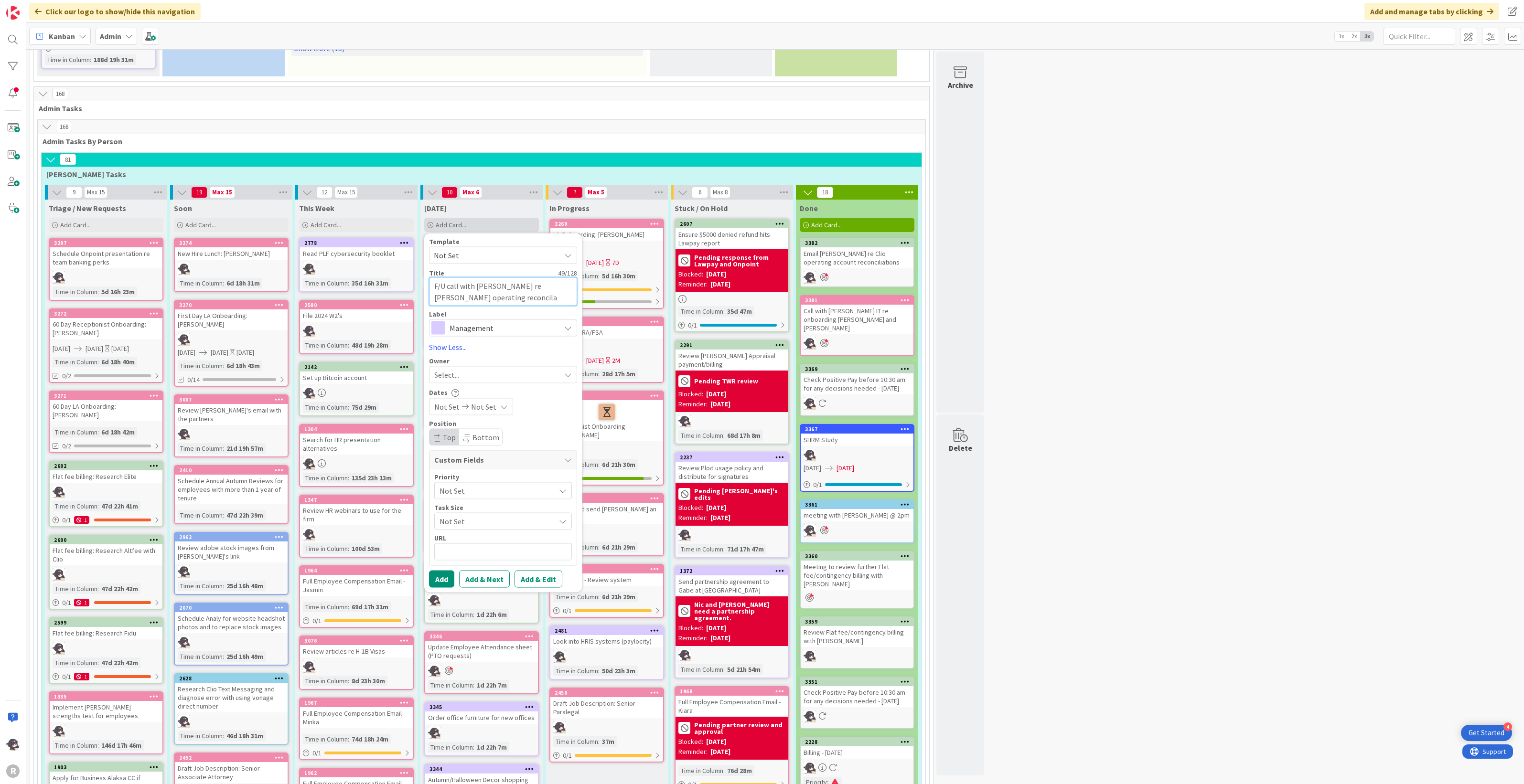
type textarea "F/U call with [PERSON_NAME] re [PERSON_NAME] operating reconcil"
type textarea "x"
type textarea "F/U call with [PERSON_NAME] re [PERSON_NAME] operating reconcili"
type textarea "x"
type textarea "F/U call with [PERSON_NAME] re clio operating reconcilia"
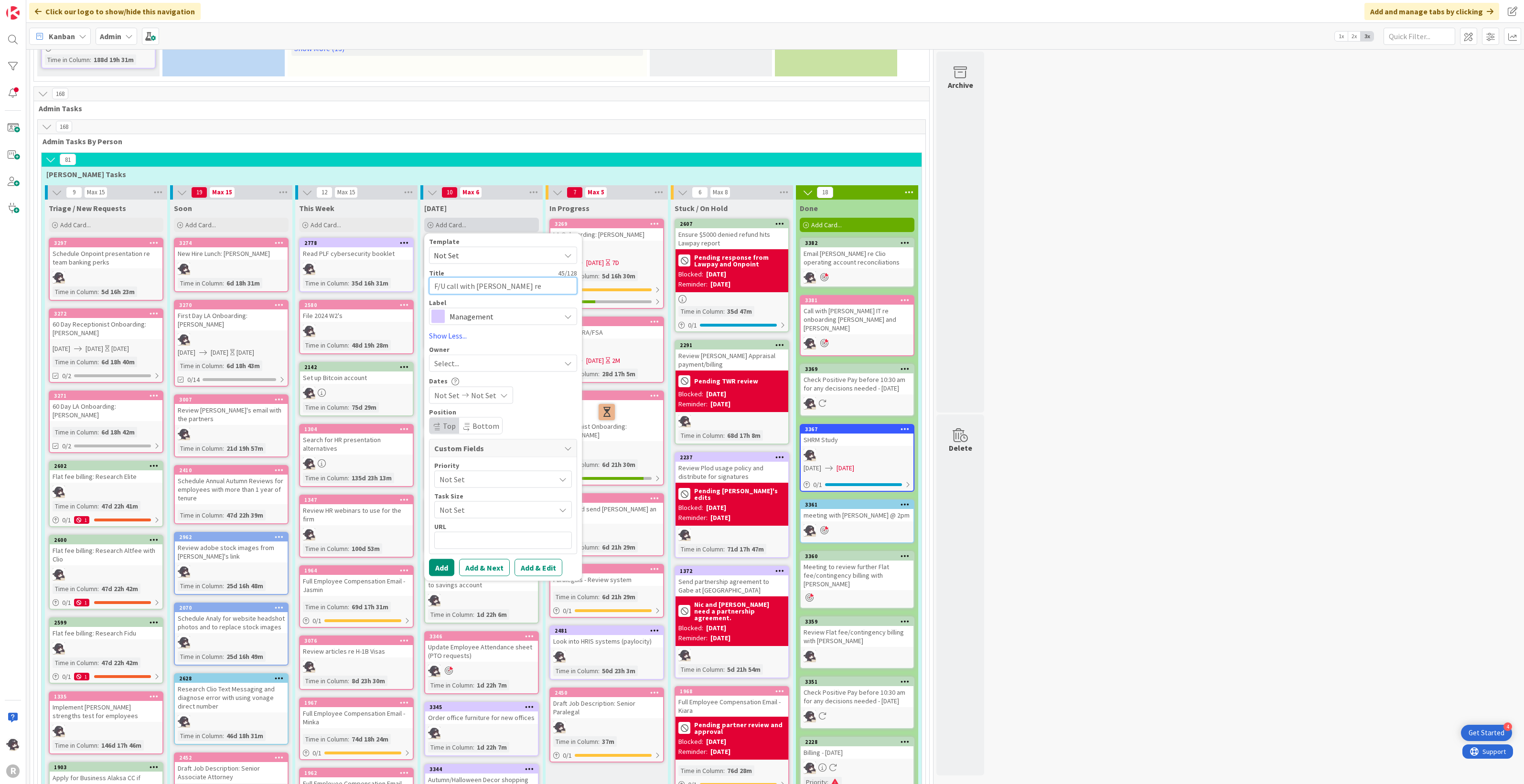
type textarea "x"
type textarea "F/U call with [PERSON_NAME] re [PERSON_NAME] operating reconciliat"
type textarea "x"
type textarea "F/U call with [PERSON_NAME] re clio operating reconciliati"
type textarea "x"
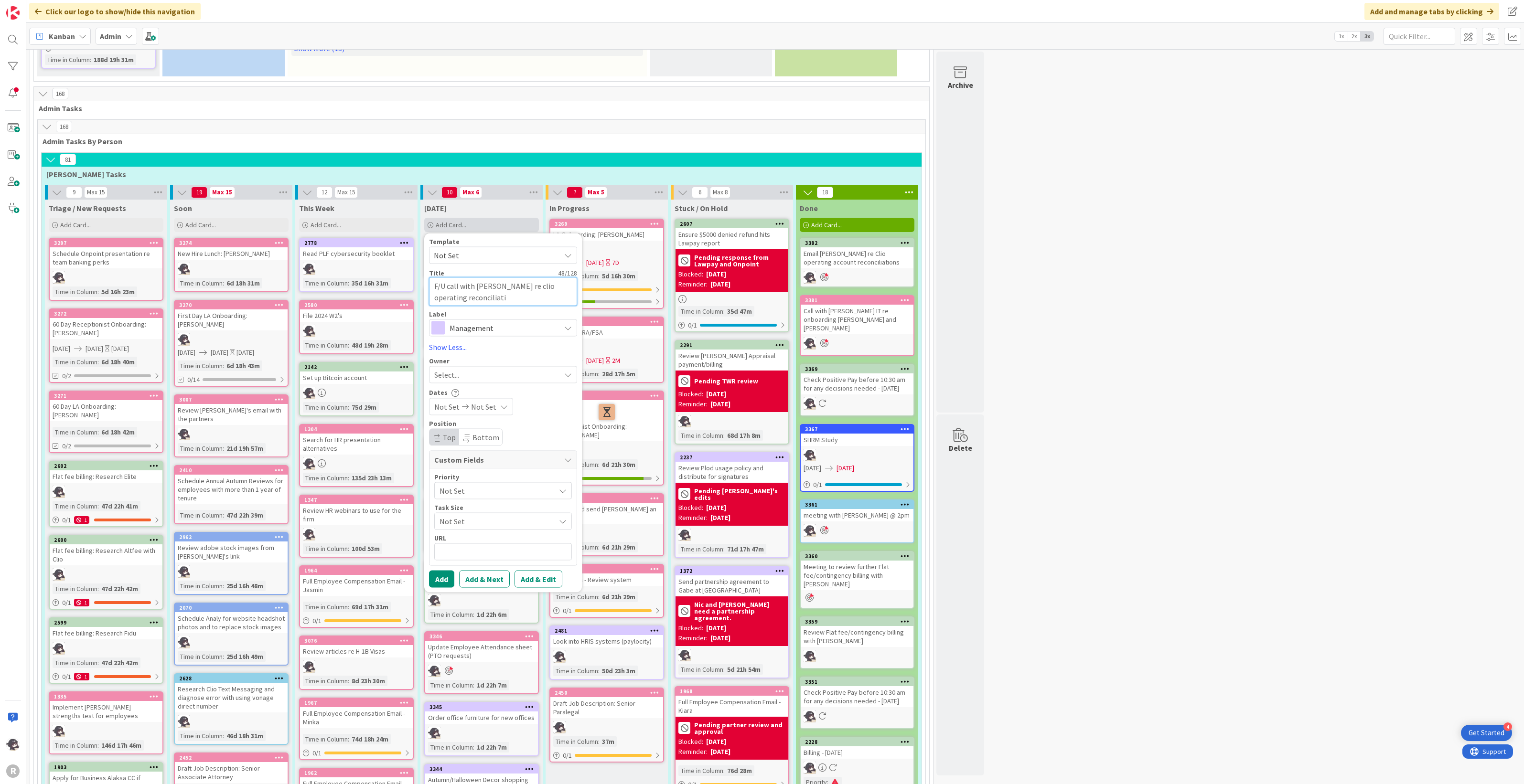
type textarea "F/U call with [PERSON_NAME] re clio operating reconciliatio"
type textarea "x"
type textarea "F/U call with [PERSON_NAME] re clio operating reconciliation"
type textarea "x"
type textarea "F/U call with [PERSON_NAME] re clio operating reconciliations"
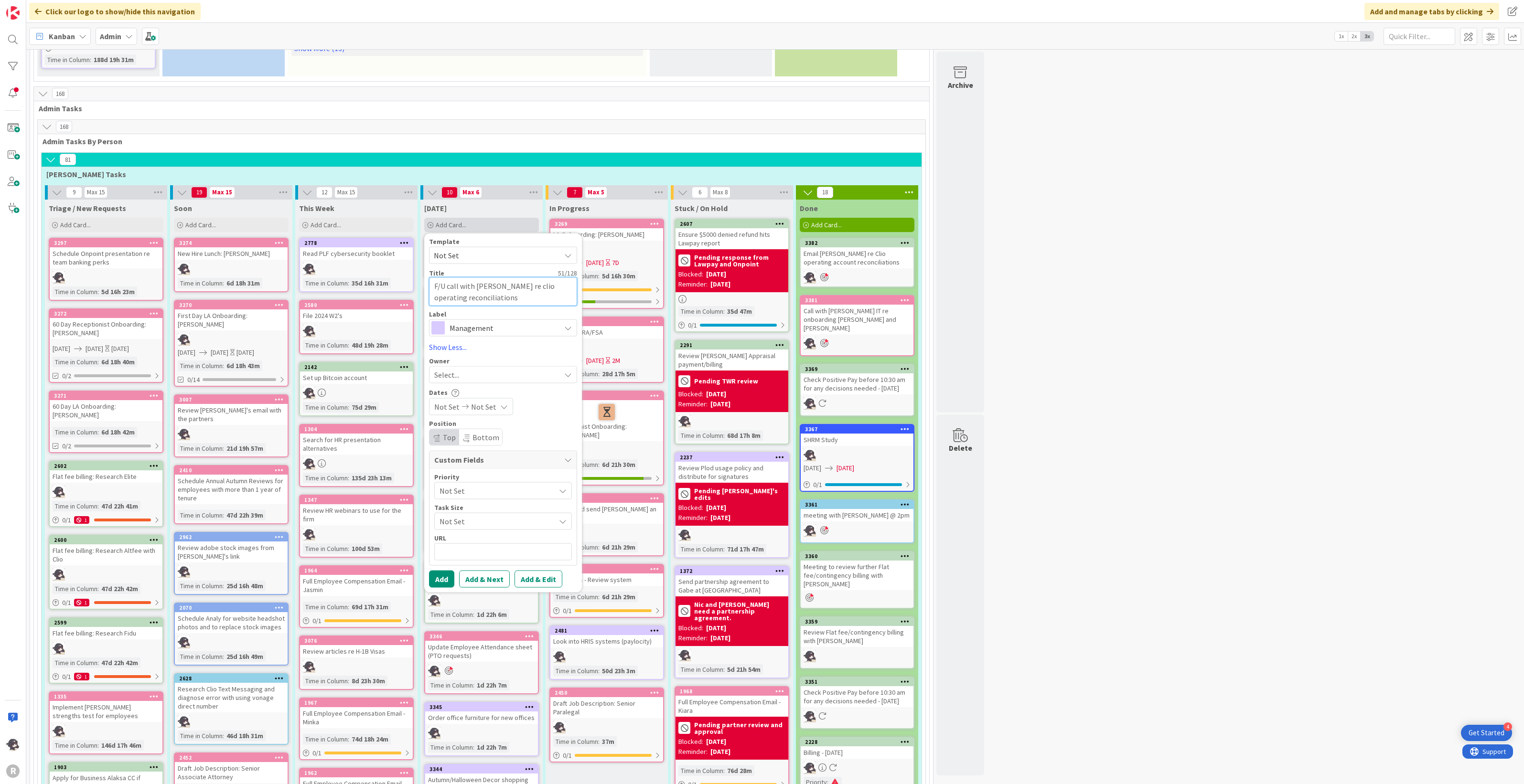
type textarea "x"
type textarea "F/U call with [PERSON_NAME] re clio operating reconciliations"
click at [494, 328] on span "Management" at bounding box center [502, 327] width 106 height 14
click at [489, 426] on span "Finance" at bounding box center [523, 429] width 117 height 14
click at [462, 369] on div "Select..." at bounding box center [497, 374] width 126 height 12
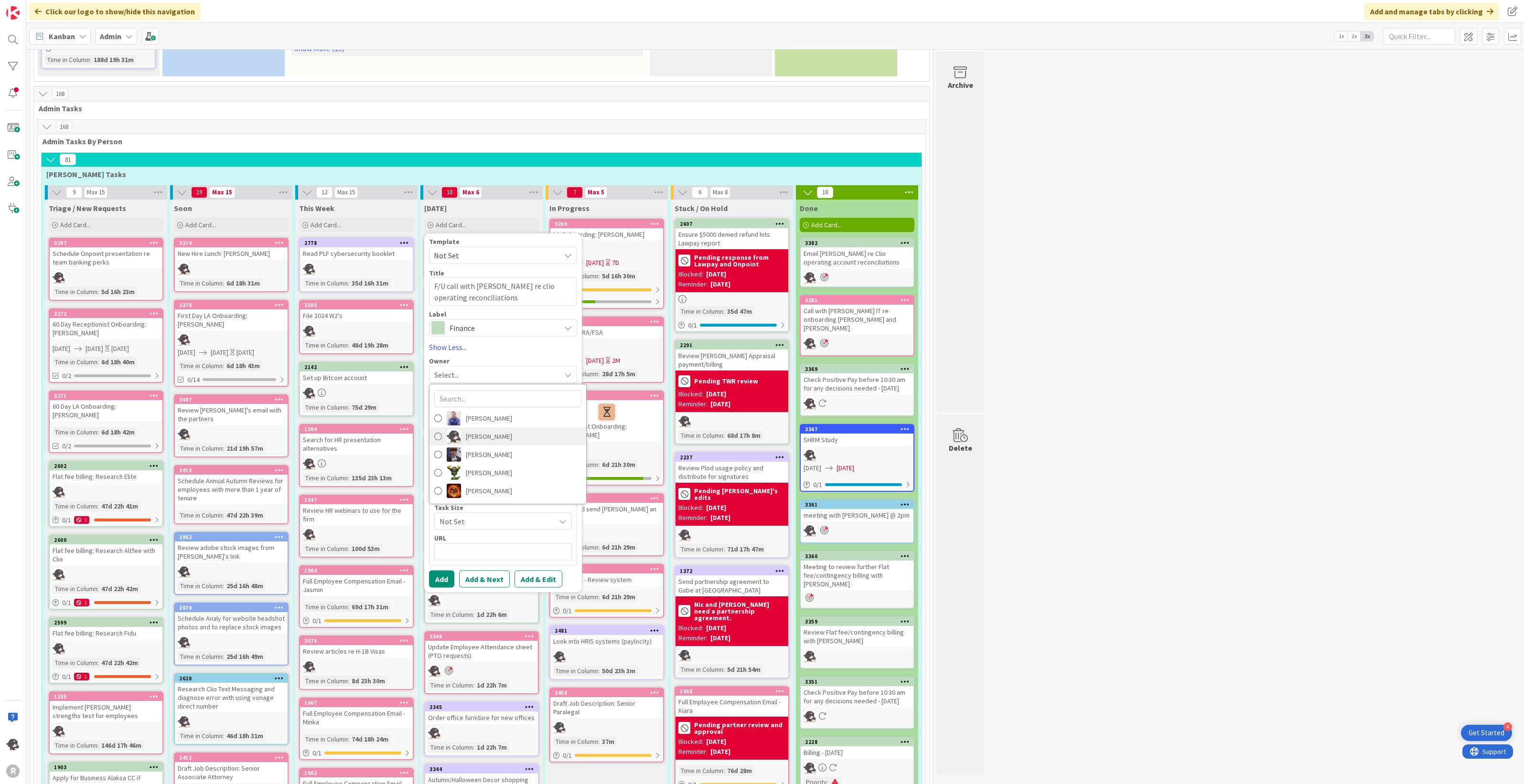
click at [501, 438] on span "[PERSON_NAME]" at bounding box center [488, 437] width 46 height 14
click at [448, 573] on button "Add" at bounding box center [441, 579] width 25 height 17
type textarea "x"
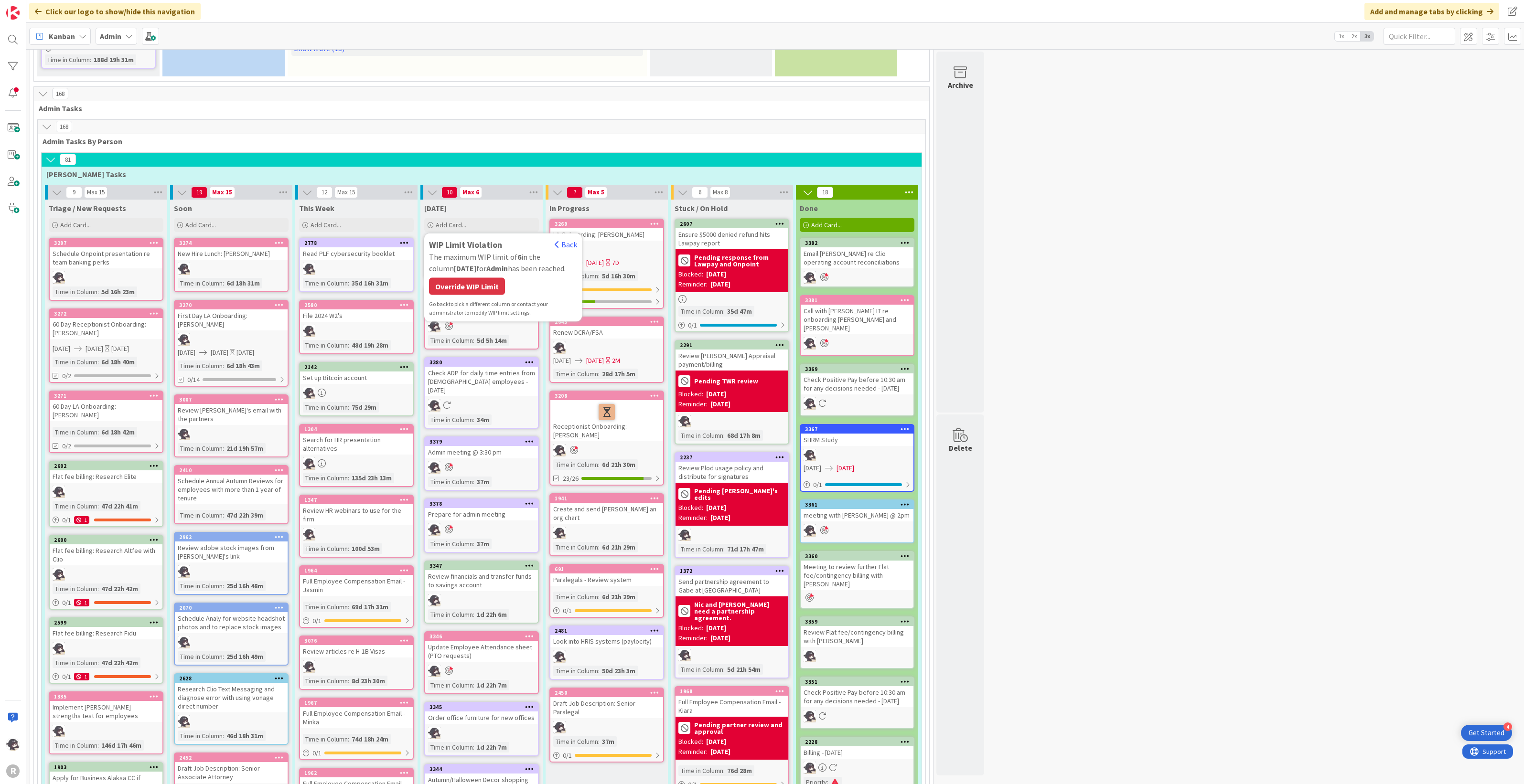
click at [511, 283] on div "WIP Limit Violation Back The maximum WIP limit of 6 in the column [DATE] for Ad…" at bounding box center [503, 277] width 148 height 79
click at [484, 280] on div "Override WIP Limit" at bounding box center [467, 286] width 76 height 17
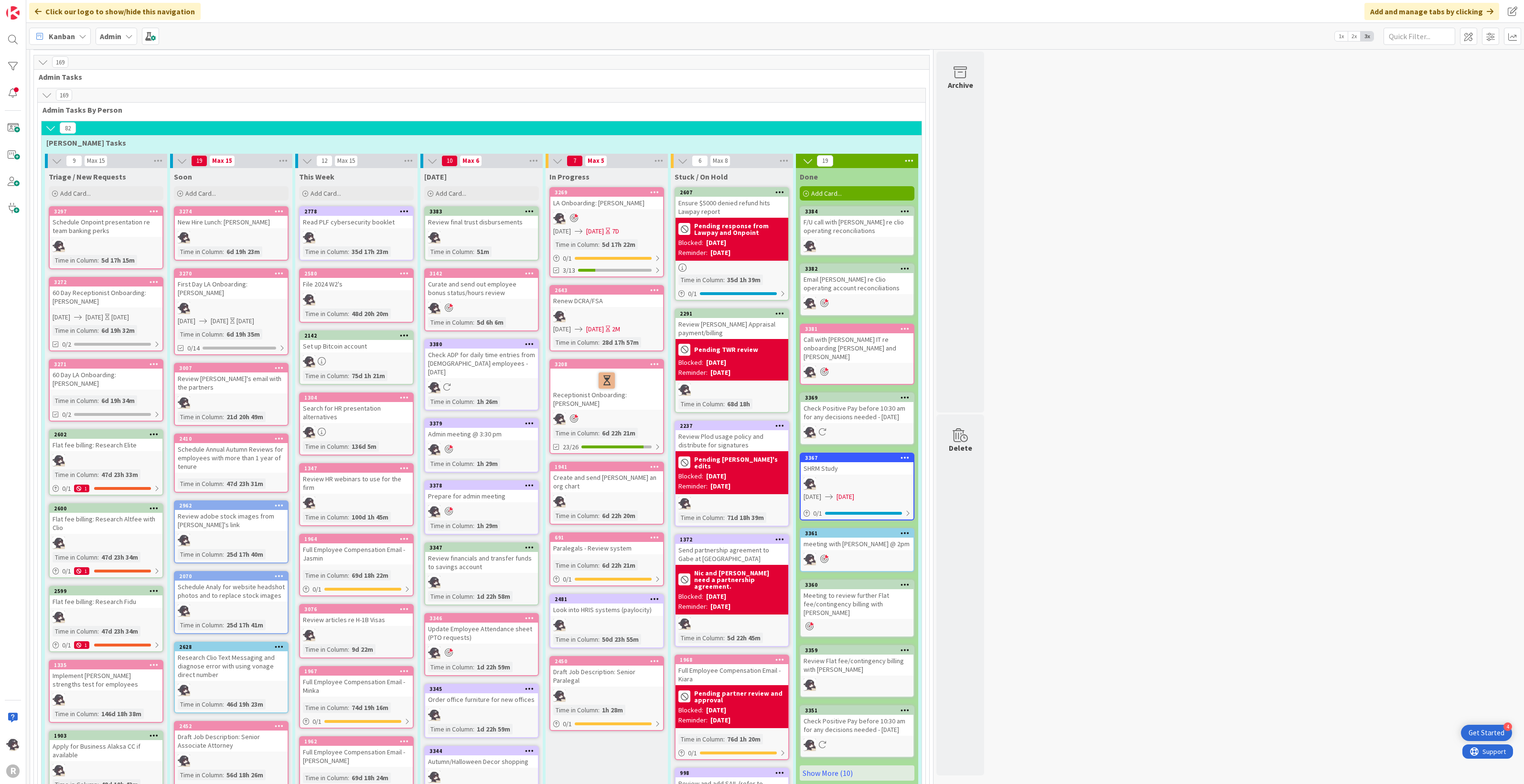
scroll to position [537, 0]
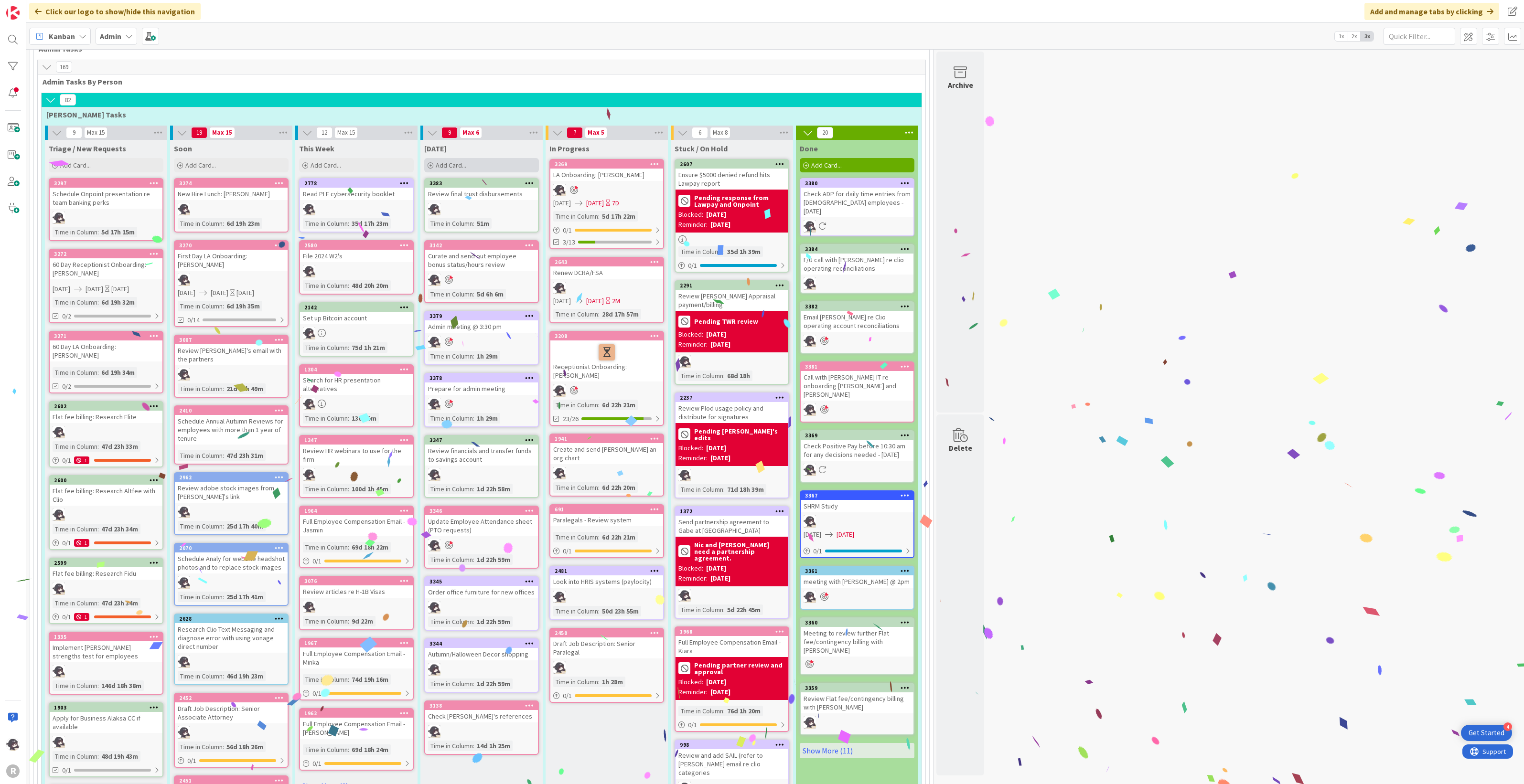
click at [478, 160] on div "Add Card..." at bounding box center [481, 165] width 115 height 14
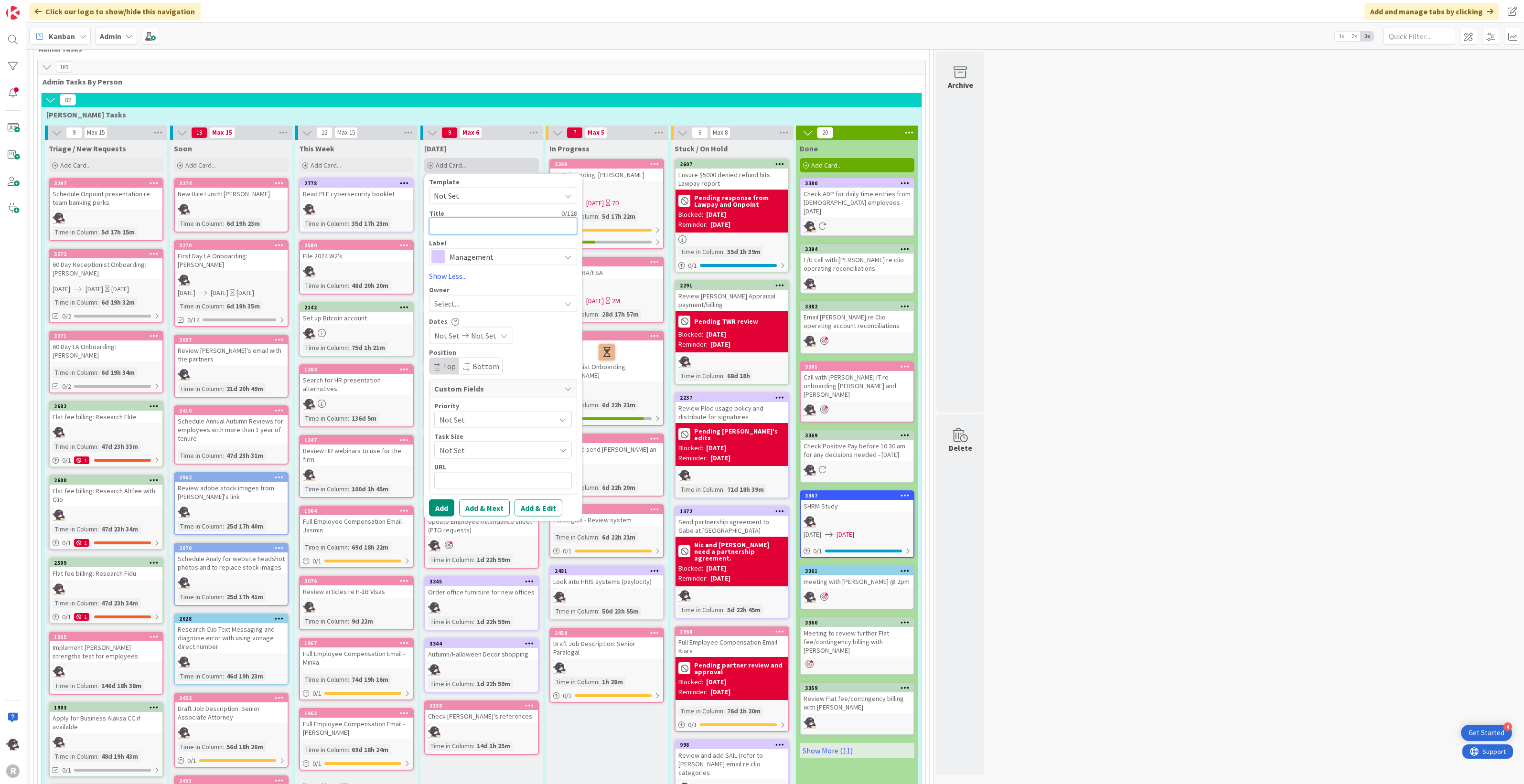
type textarea "F"
type textarea "x"
type textarea "F?"
type textarea "x"
type textarea "F"
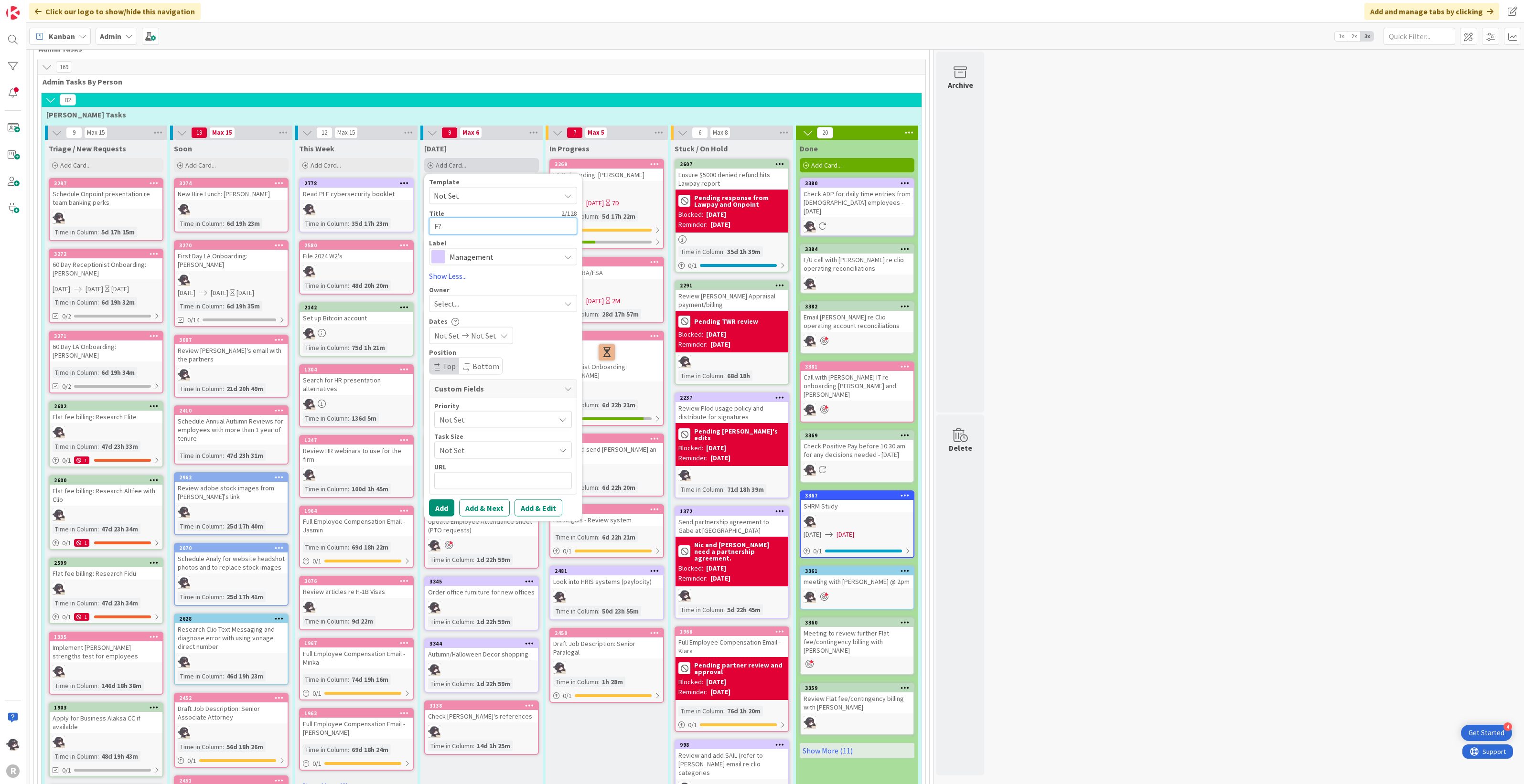
type textarea "x"
type textarea "F/"
type textarea "x"
type textarea "F/u"
type textarea "x"
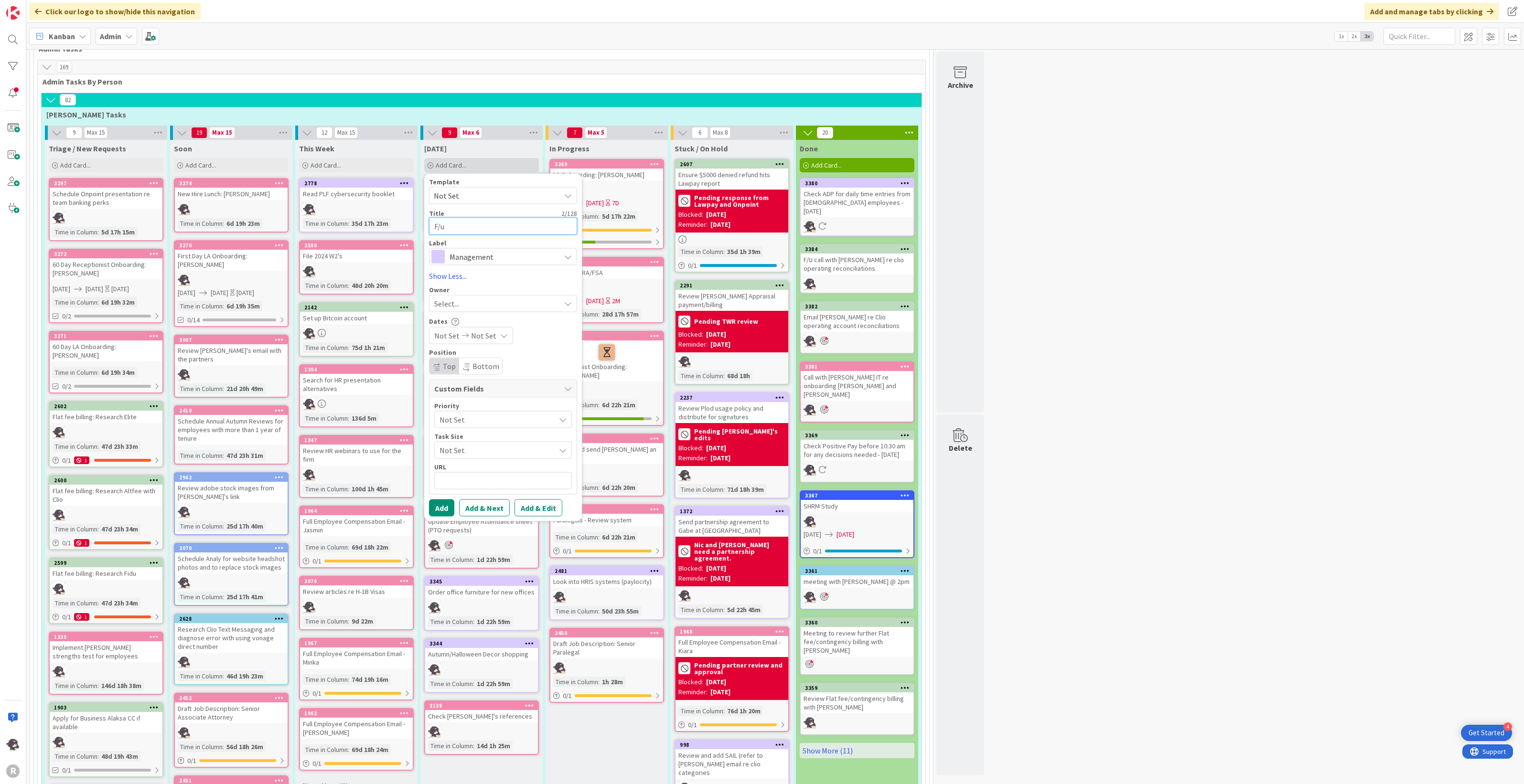
type textarea "F/u"
type textarea "x"
type textarea "F/u w"
type textarea "x"
type textarea "F/u wi"
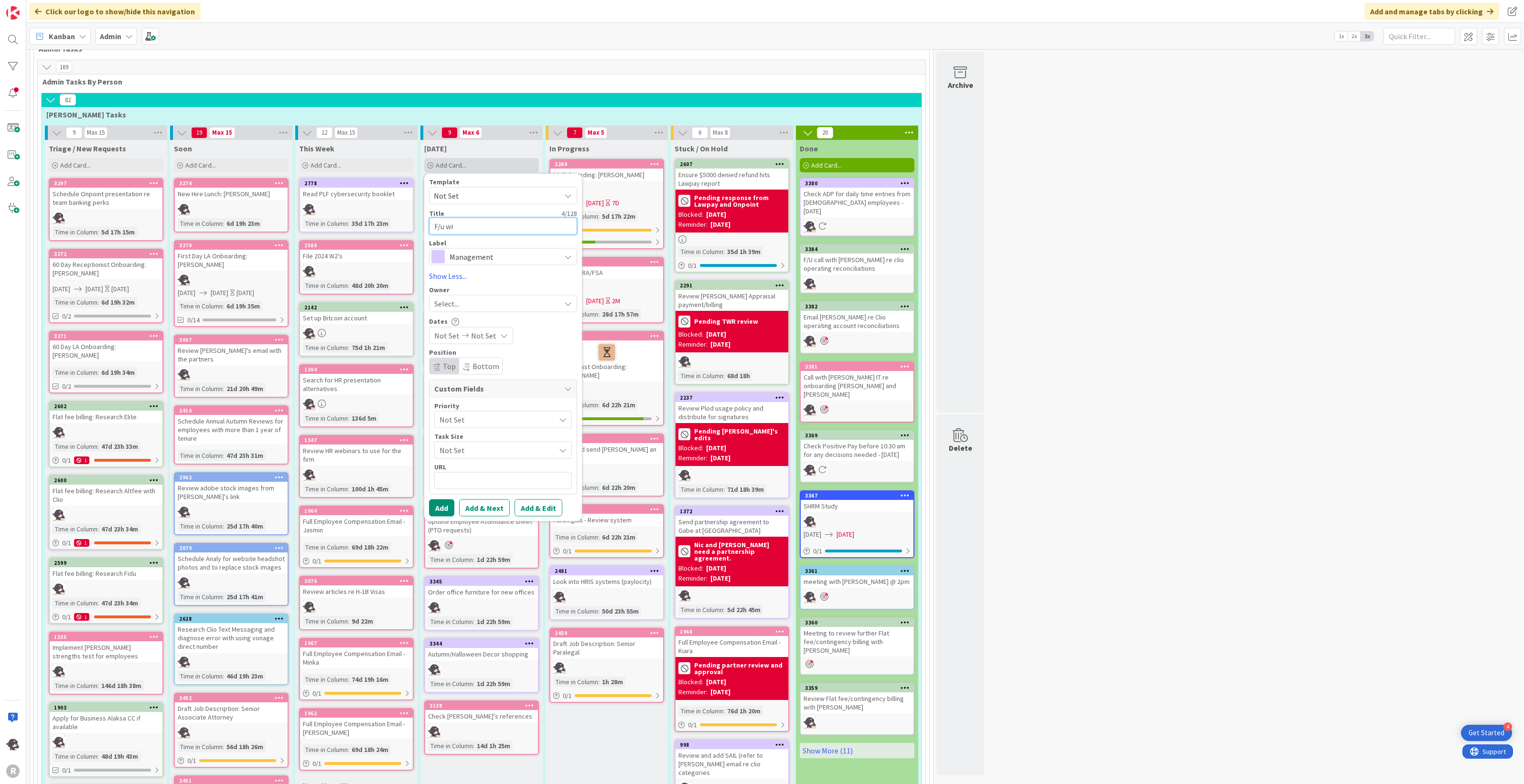
type textarea "x"
type textarea "F/u wit"
type textarea "x"
type textarea "F/u with"
type textarea "x"
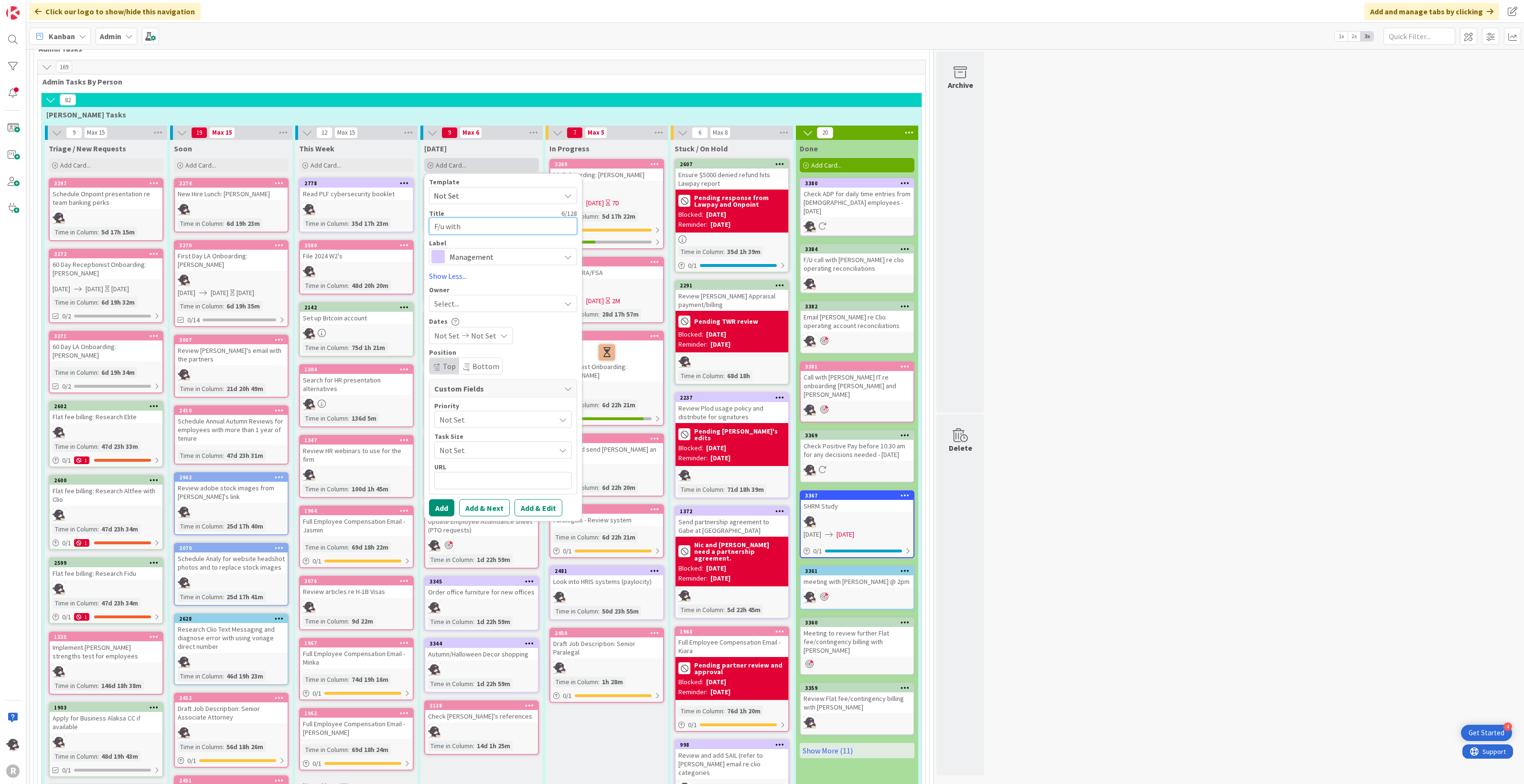
type textarea "F/u with"
type textarea "x"
type textarea "F/u with D"
type textarea "x"
type textarea "F/u with De"
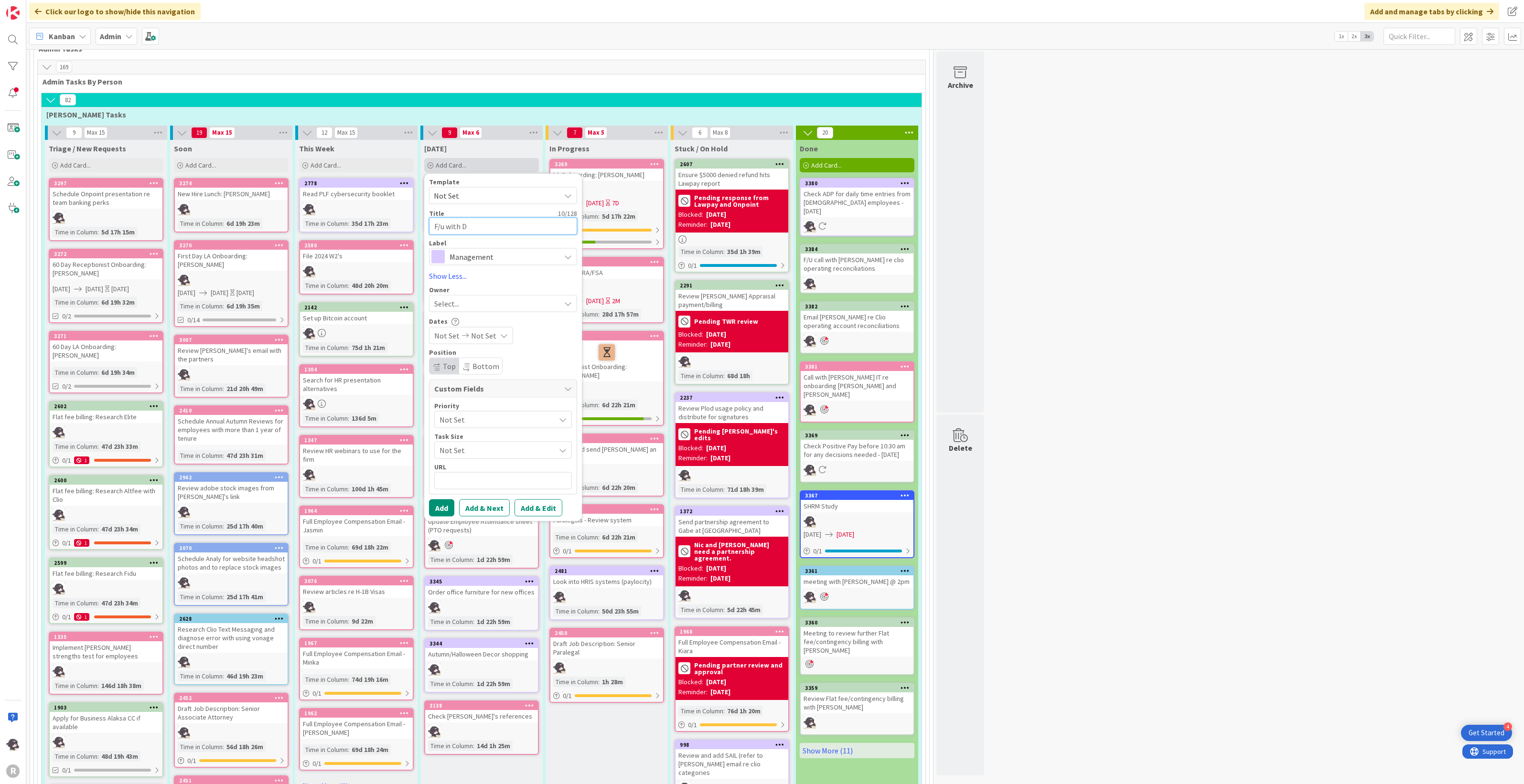
type textarea "x"
type textarea "F/u with Dev"
type textarea "x"
type textarea "F/u with [PERSON_NAME]"
type textarea "x"
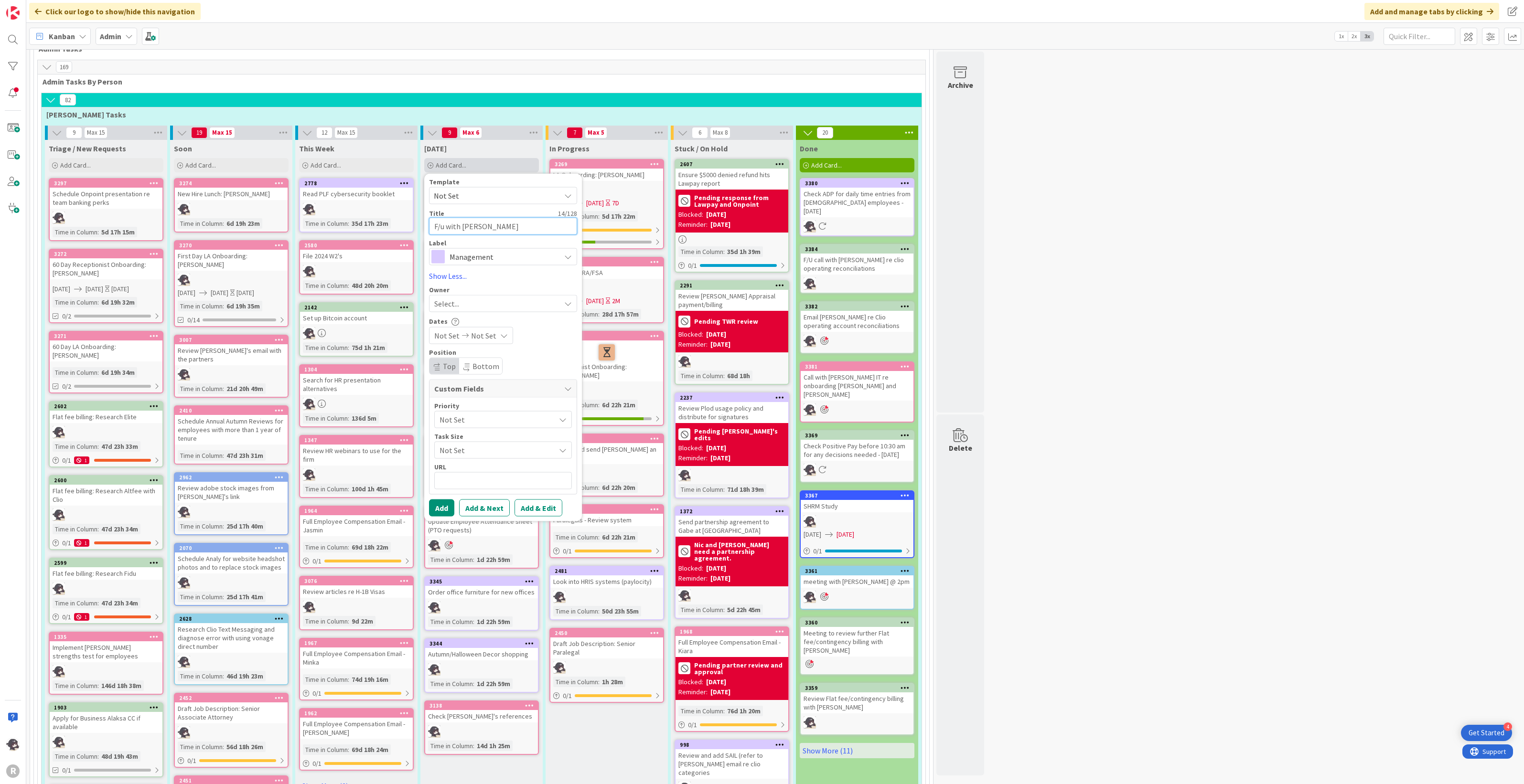
type textarea "F/u with Devin"
type textarea "x"
type textarea "F/u with [PERSON_NAME]"
type textarea "x"
type textarea "F/u with [PERSON_NAME]"
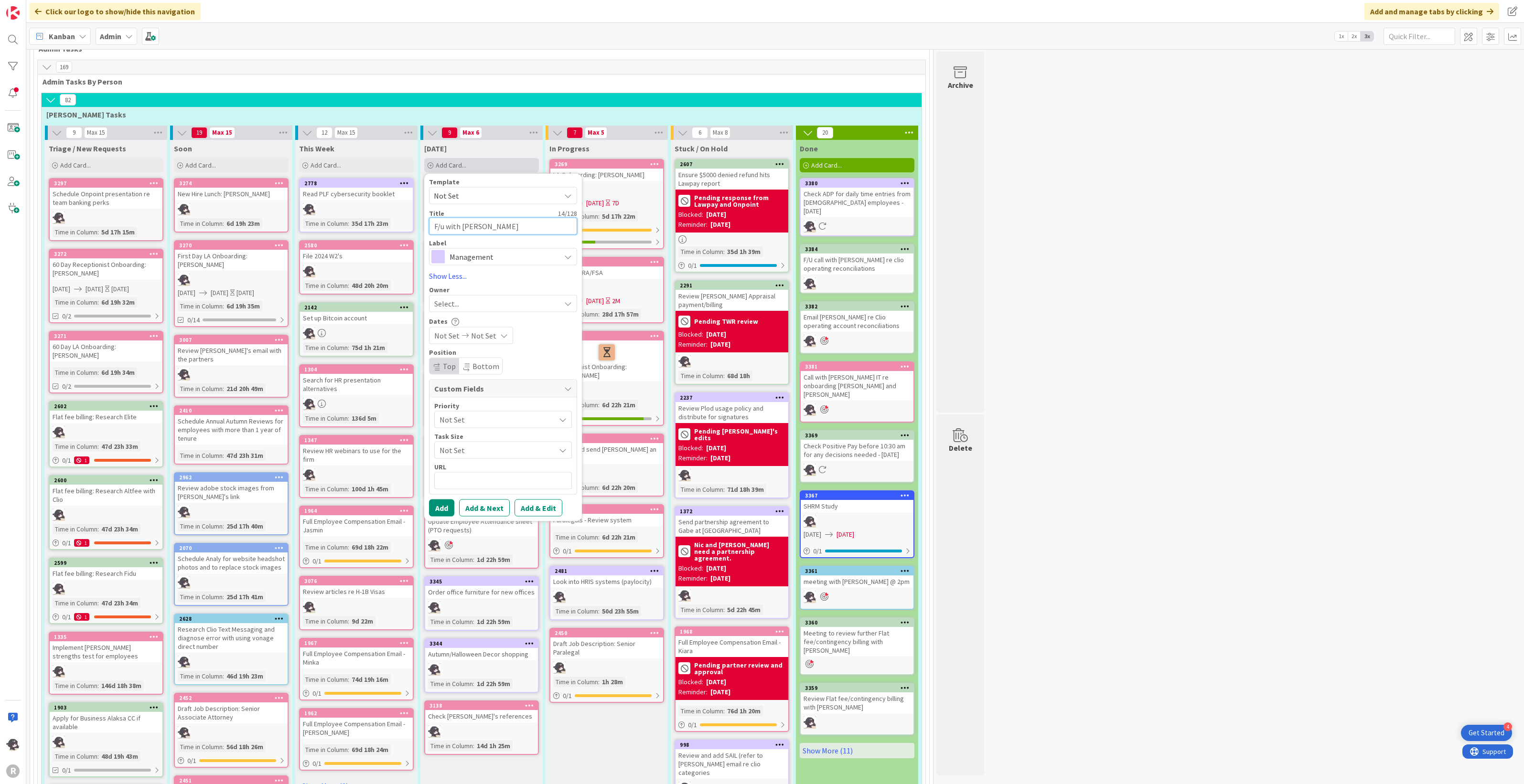
type textarea "x"
type textarea "F/u with [PERSON_NAME]"
type textarea "x"
type textarea "F/u with [PERSON_NAME] re"
type textarea "x"
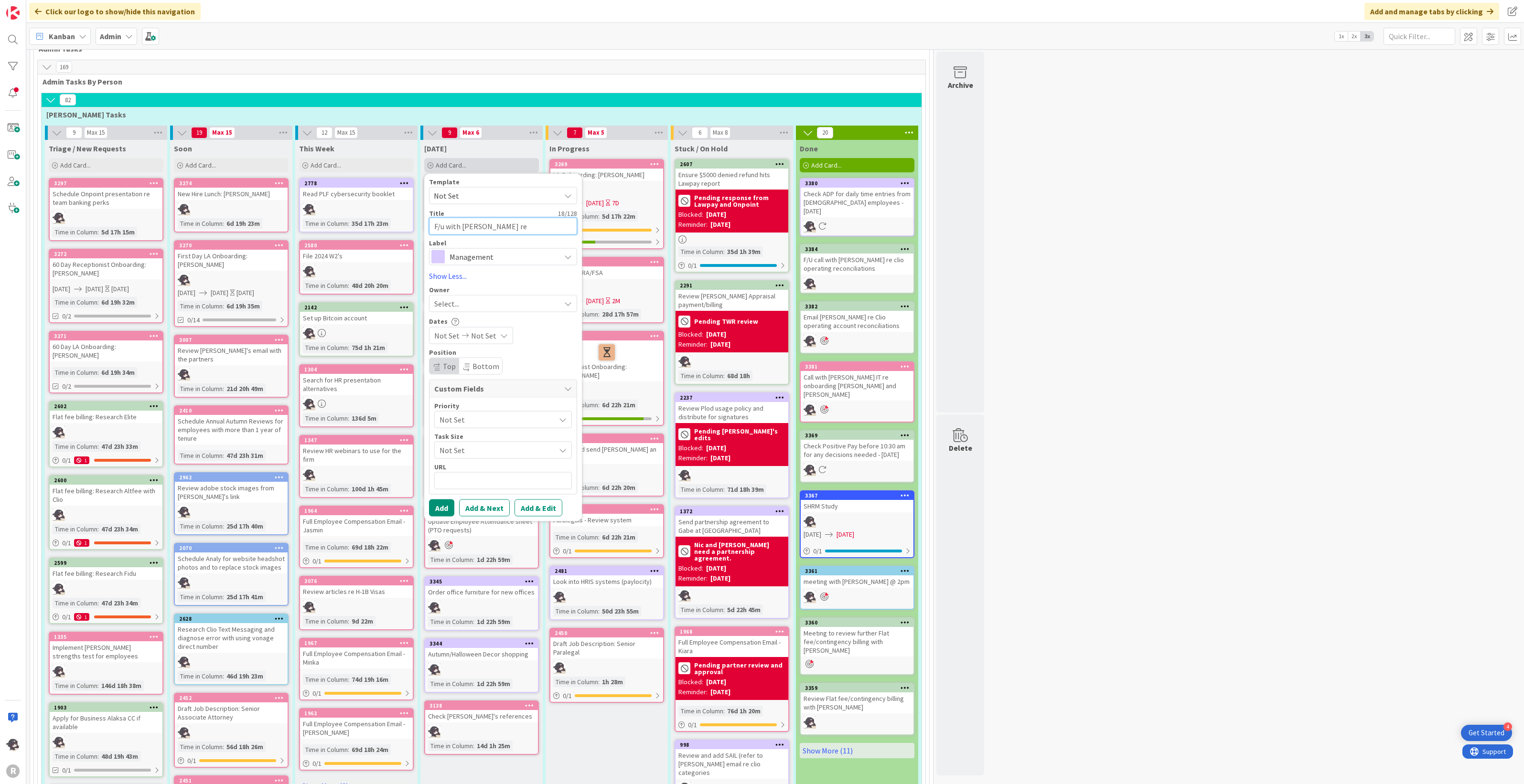
type textarea "F/u with [PERSON_NAME] re"
type textarea "x"
type textarea "F/u with [PERSON_NAME] re a"
type textarea "x"
type textarea "F/u with [PERSON_NAME] re ap"
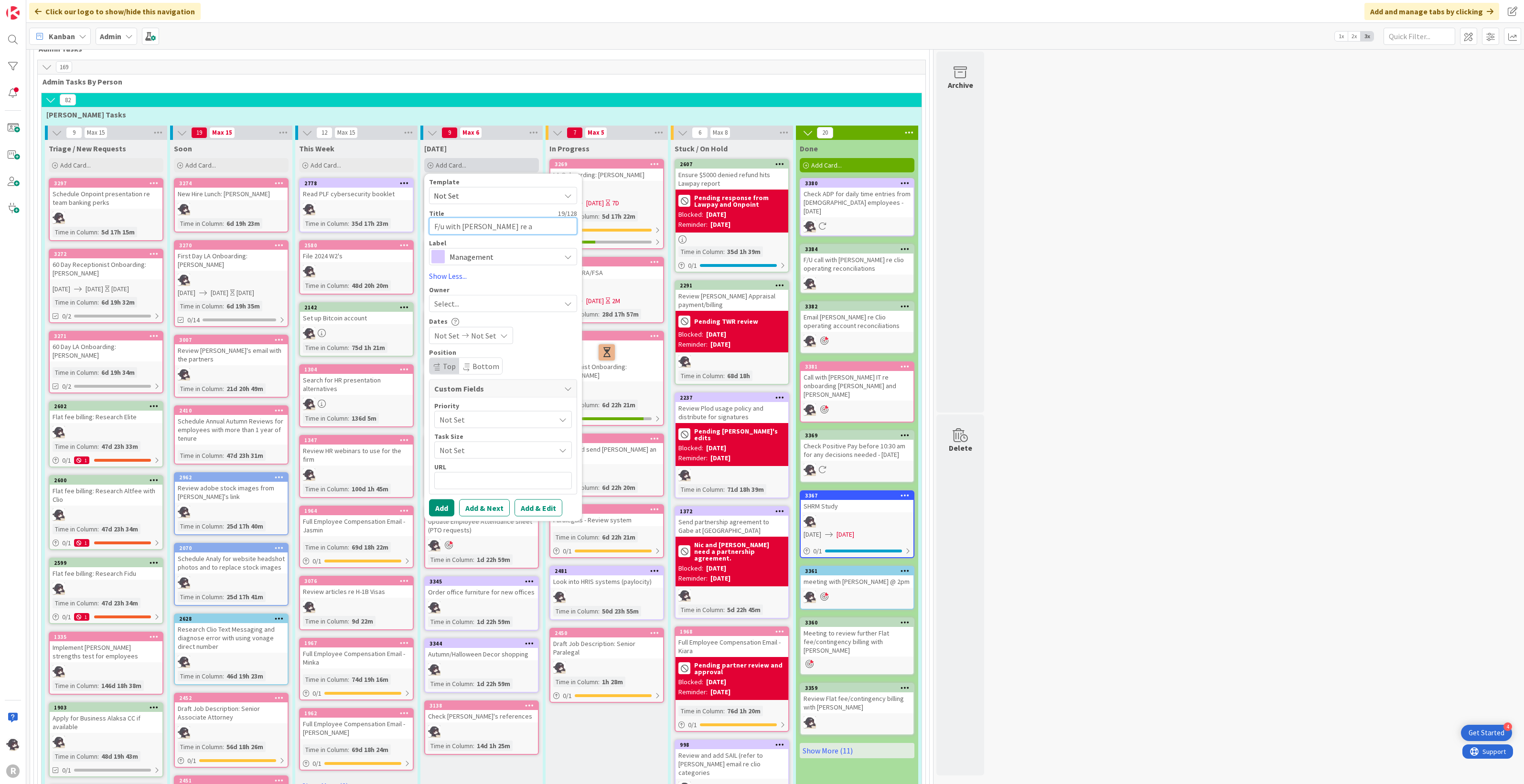
type textarea "x"
type textarea "F/u with [PERSON_NAME] re app"
type textarea "x"
type textarea "F/u with [PERSON_NAME] re appl"
type textarea "x"
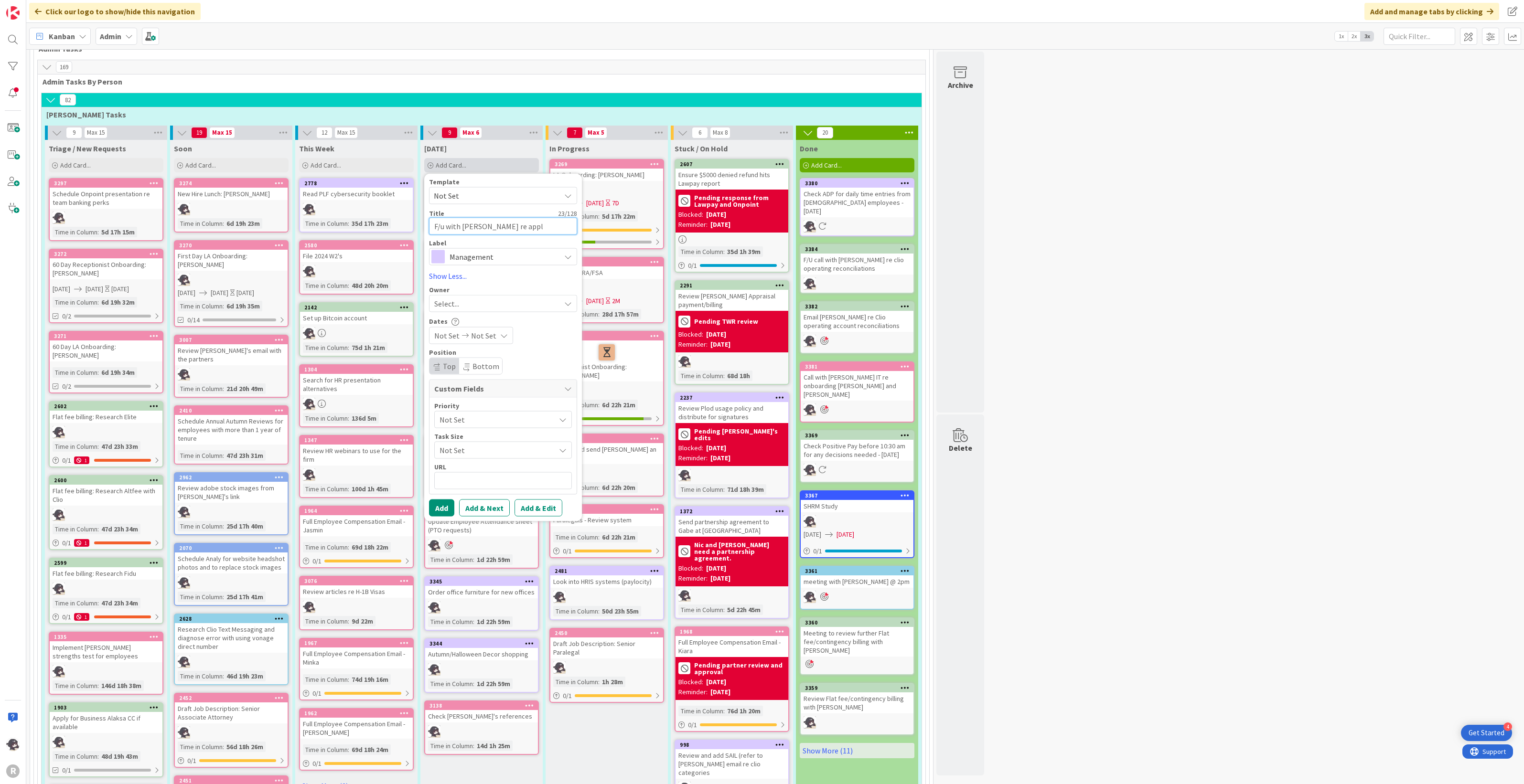
type textarea "F/u with [PERSON_NAME] re apply"
type textarea "x"
click at [455, 316] on span "Select..." at bounding box center [446, 315] width 24 height 12
click at [482, 374] on span "[PERSON_NAME]" at bounding box center [488, 377] width 46 height 14
click at [503, 272] on span "Management" at bounding box center [502, 268] width 106 height 14
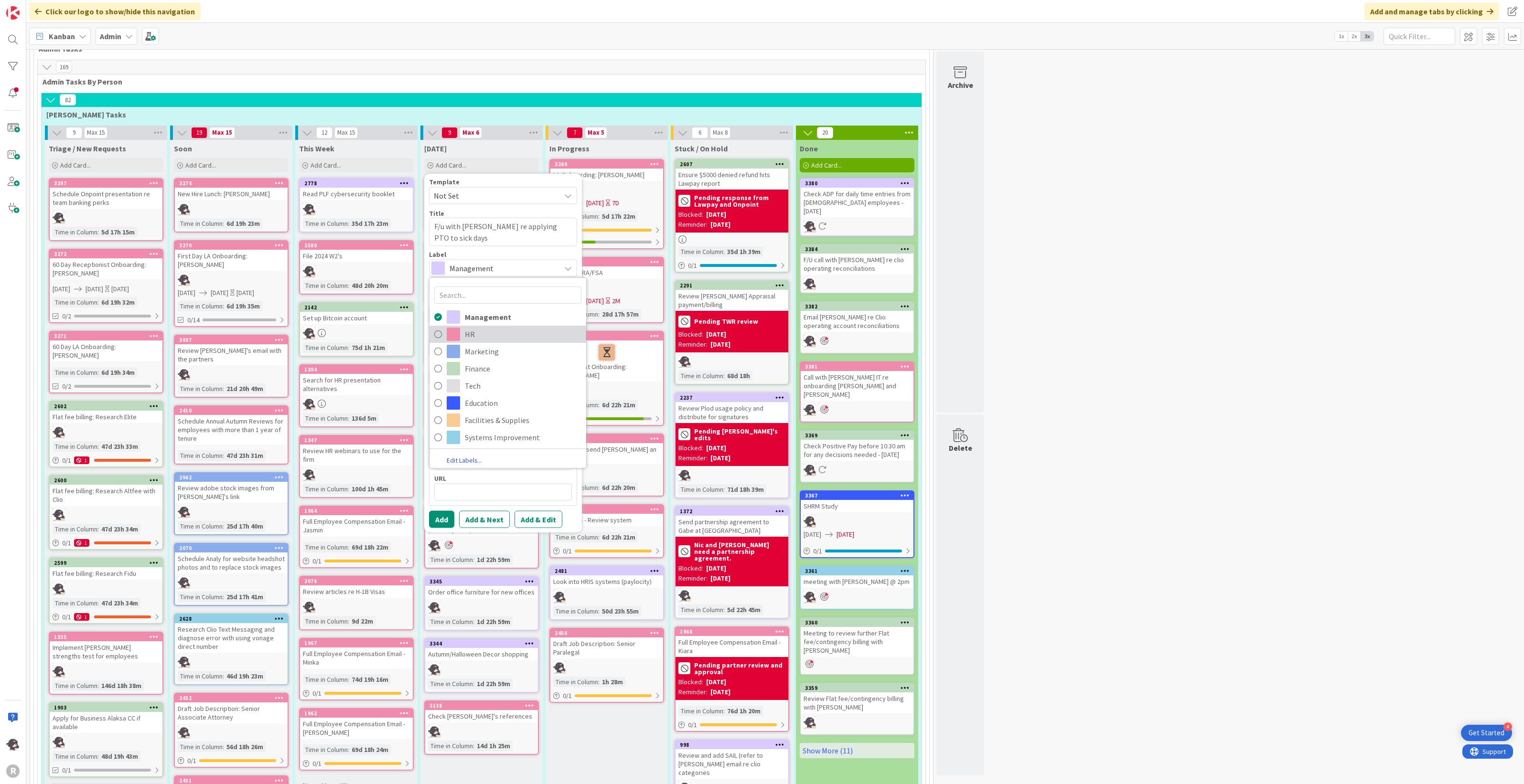
click at [493, 327] on span "HR" at bounding box center [523, 335] width 117 height 14
click at [445, 516] on button "Add" at bounding box center [441, 519] width 25 height 17
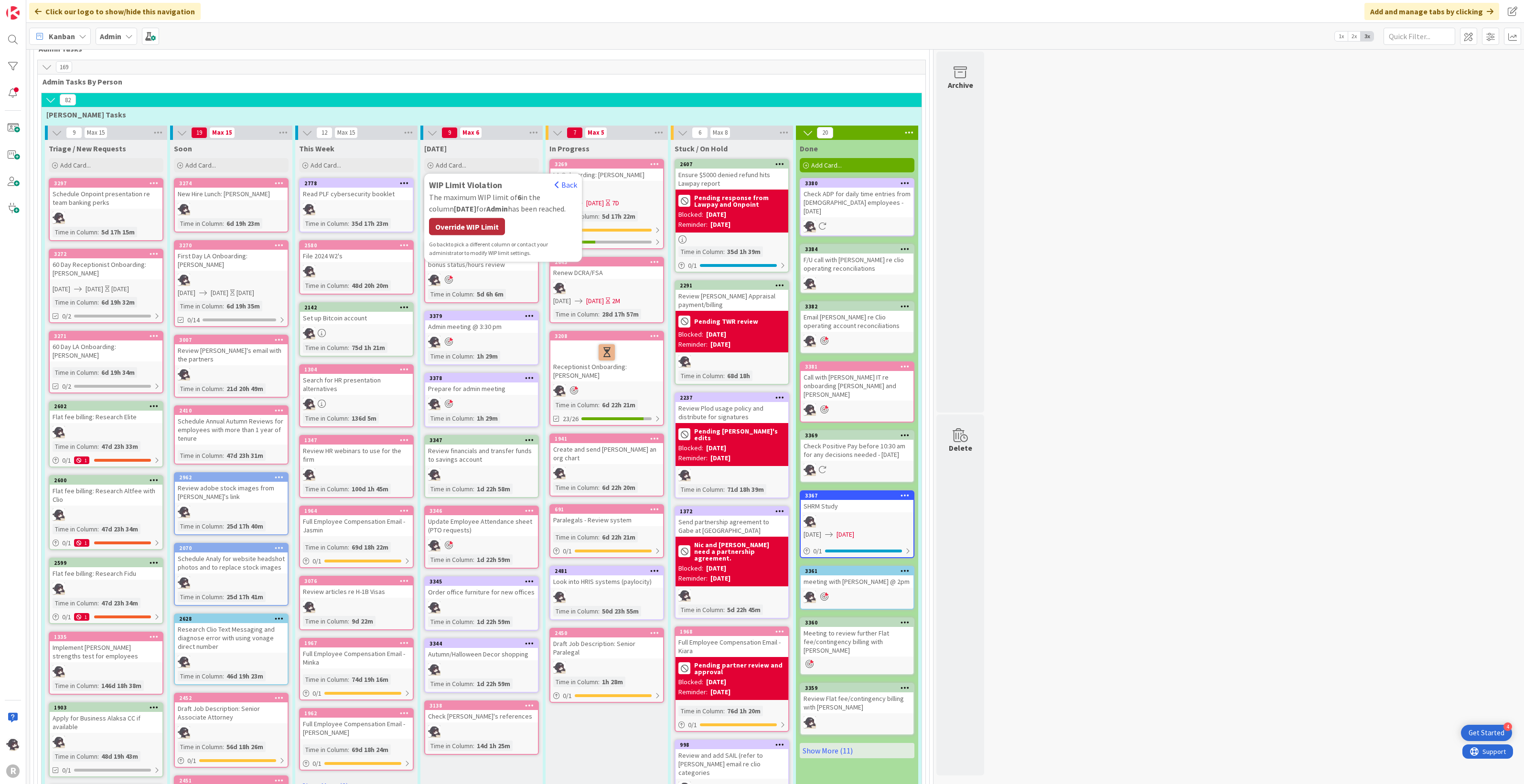
click at [491, 218] on div "Override WIP Limit" at bounding box center [467, 226] width 76 height 17
